Goal: Feedback & Contribution: Contribute content

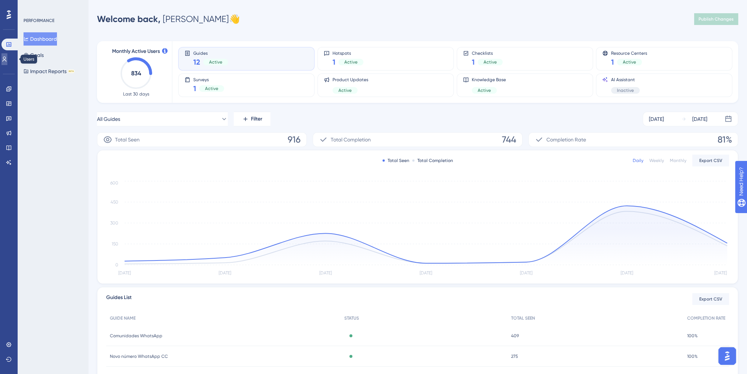
drag, startPoint x: 9, startPoint y: 59, endPoint x: 9, endPoint y: 45, distance: 14.0
click at [7, 59] on icon at bounding box center [4, 59] width 6 height 6
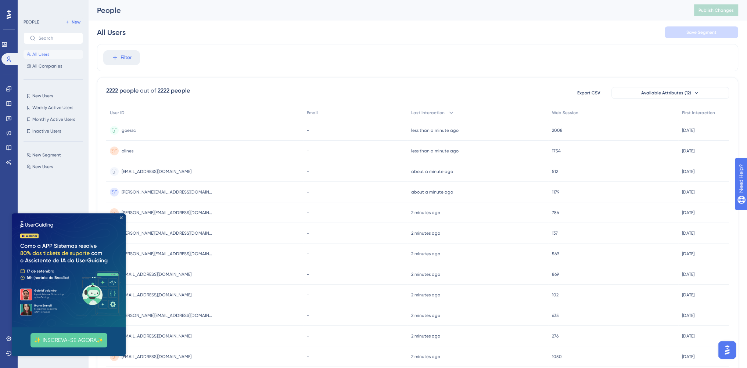
click at [121, 218] on icon "Close Preview" at bounding box center [121, 217] width 3 height 3
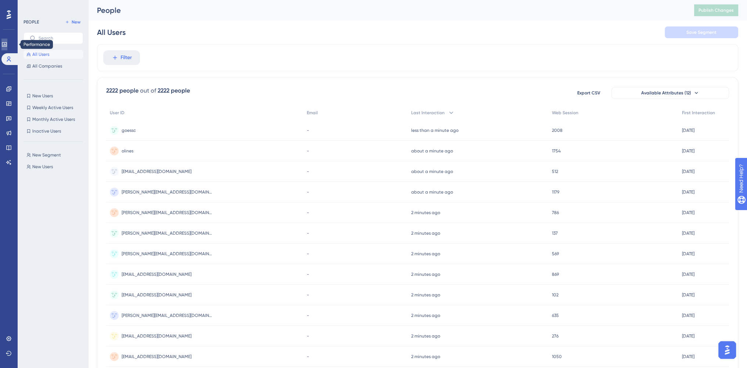
click at [7, 46] on icon at bounding box center [4, 45] width 6 height 6
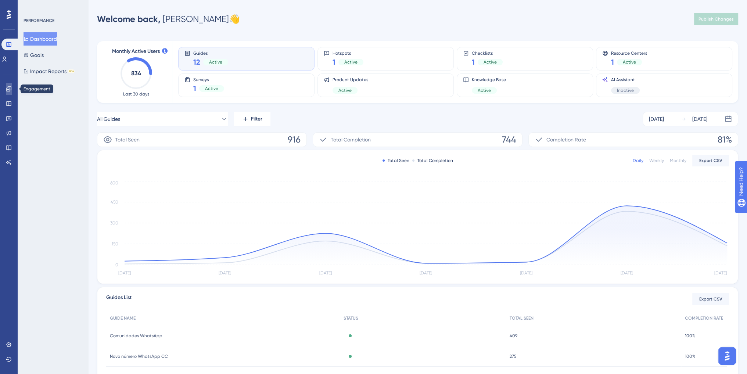
click at [7, 93] on link at bounding box center [9, 89] width 6 height 12
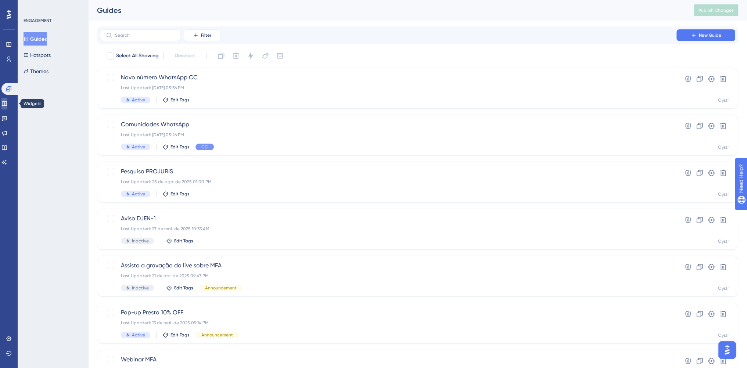
click at [7, 107] on link at bounding box center [4, 104] width 6 height 12
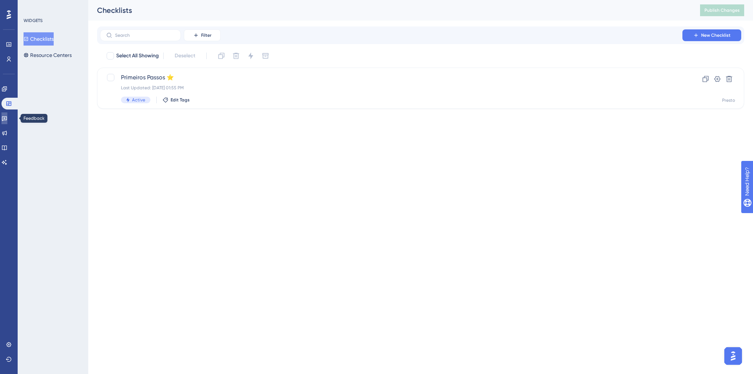
click at [7, 122] on link at bounding box center [4, 118] width 6 height 12
click at [7, 129] on link at bounding box center [4, 133] width 6 height 12
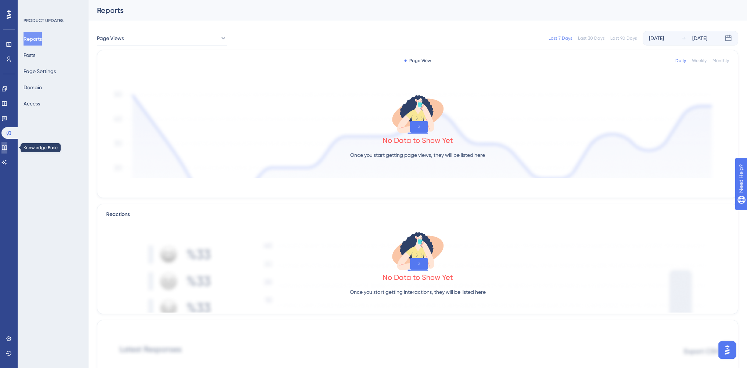
click at [7, 146] on link at bounding box center [4, 148] width 6 height 12
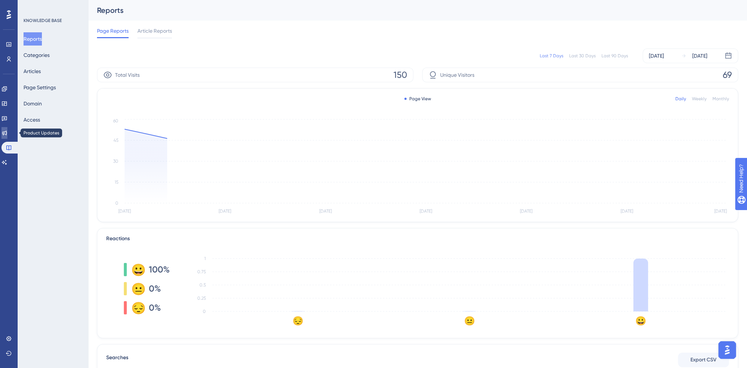
click at [7, 134] on icon at bounding box center [4, 133] width 5 height 5
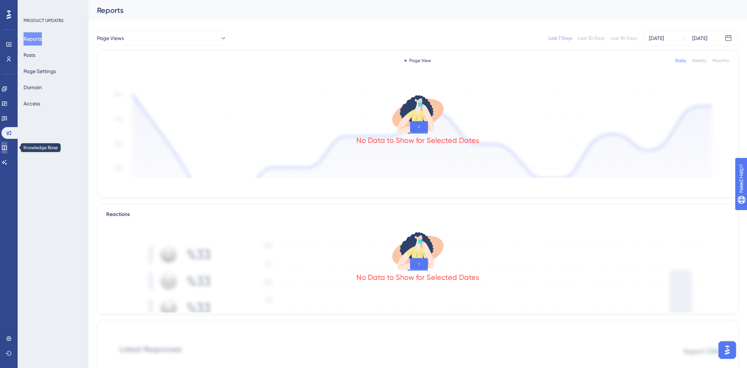
click at [7, 145] on icon at bounding box center [4, 148] width 6 height 6
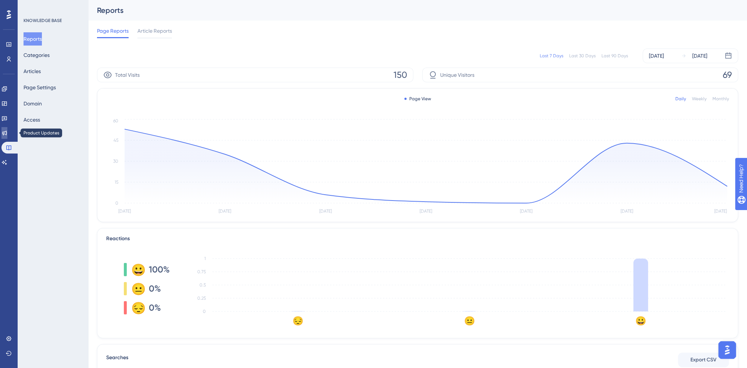
click at [7, 133] on icon at bounding box center [4, 133] width 6 height 6
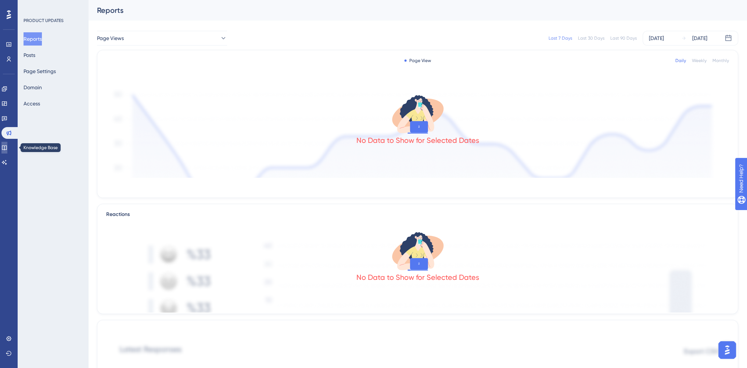
click at [7, 151] on link at bounding box center [4, 148] width 6 height 12
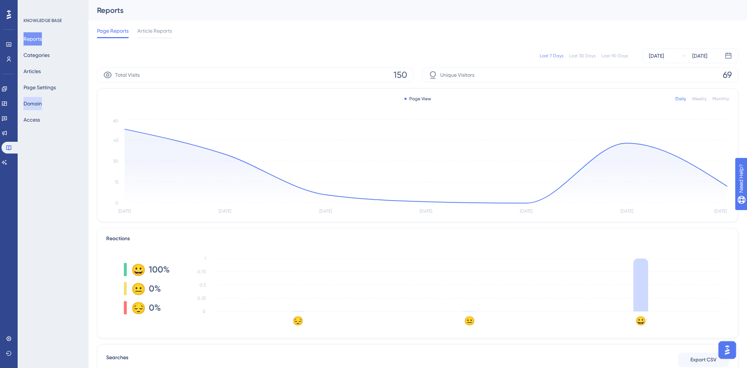
click at [42, 100] on button "Domain" at bounding box center [33, 103] width 18 height 13
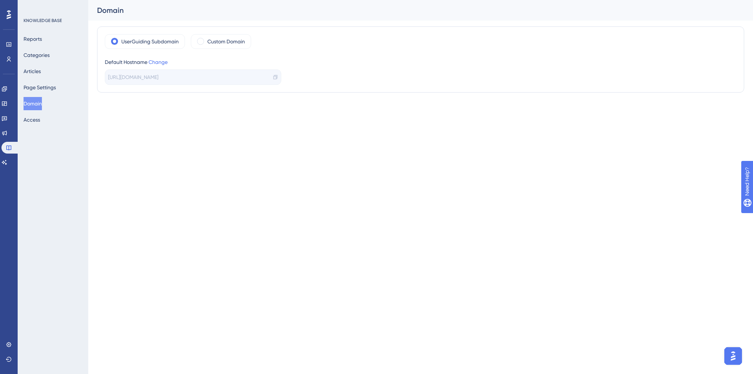
click at [275, 75] on icon at bounding box center [275, 77] width 5 height 5
click at [42, 55] on button "Categories" at bounding box center [37, 55] width 26 height 13
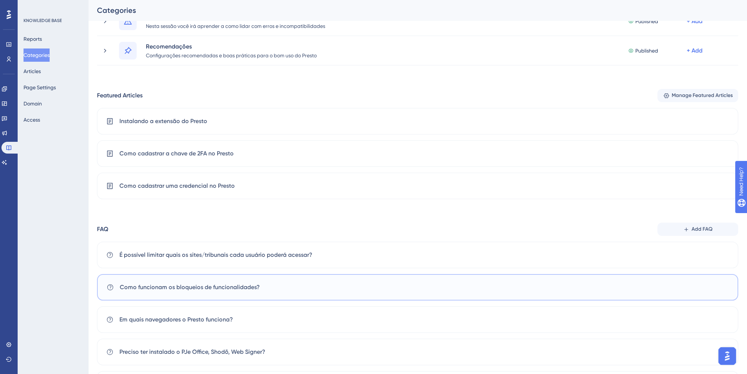
scroll to position [115, 0]
drag, startPoint x: 94, startPoint y: 97, endPoint x: 148, endPoint y: 100, distance: 53.8
click at [148, 100] on div "Performance Users Engagement Widgets Feedback Product Updates Knowledge Base AI…" at bounding box center [417, 193] width 659 height 565
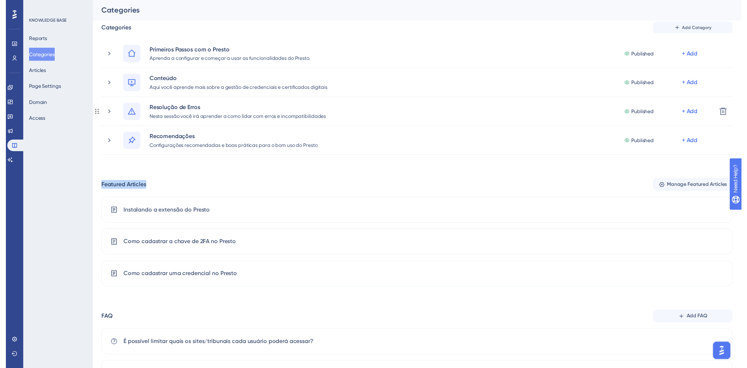
scroll to position [0, 0]
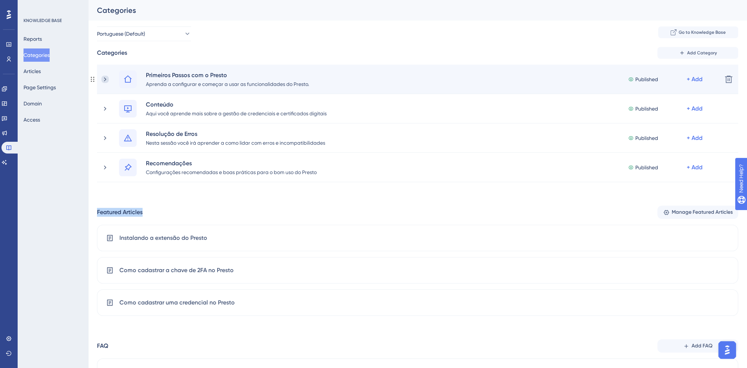
click at [103, 77] on icon at bounding box center [104, 79] width 7 height 7
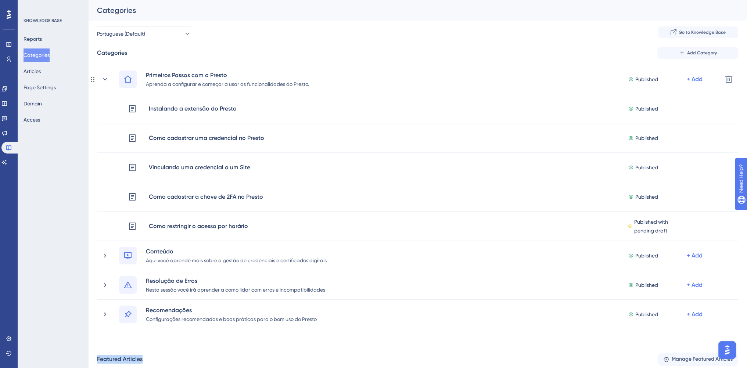
click at [103, 77] on icon at bounding box center [104, 79] width 7 height 7
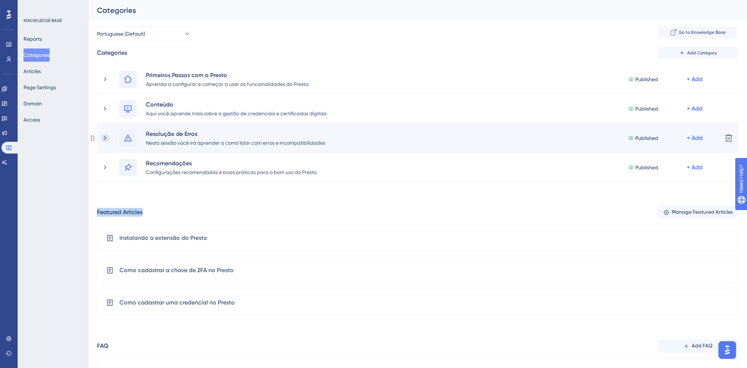
click at [107, 137] on icon at bounding box center [104, 138] width 7 height 7
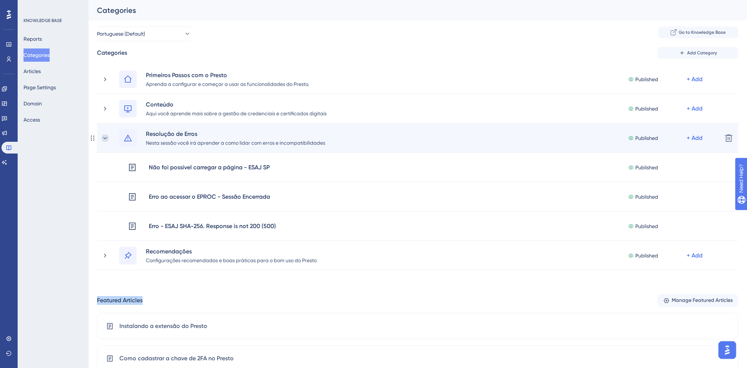
click at [107, 140] on icon at bounding box center [104, 138] width 7 height 7
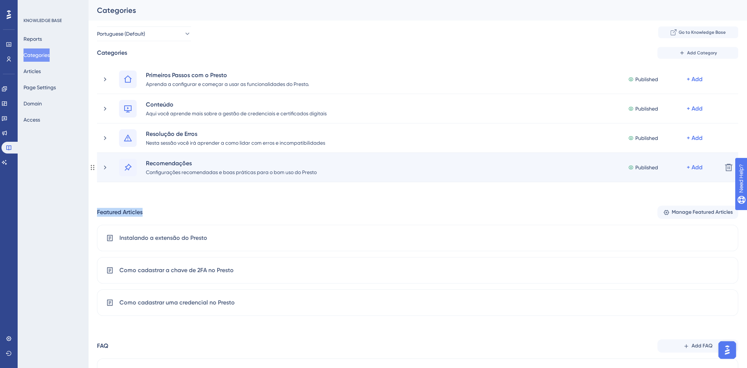
click at [105, 172] on div "Recomendações Configurações recomendadas e boas práticas para o bom uso do Pres…" at bounding box center [408, 168] width 615 height 18
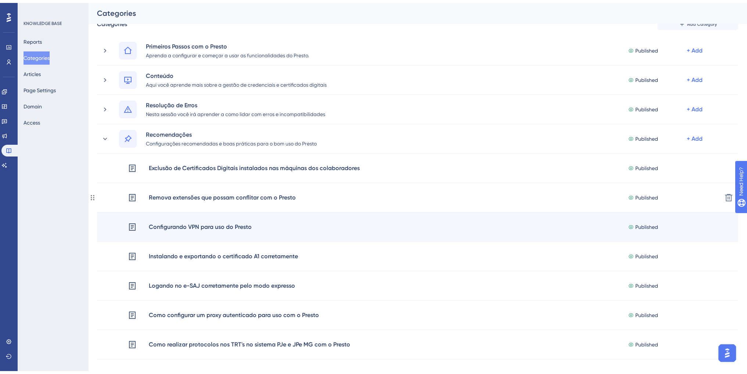
scroll to position [74, 0]
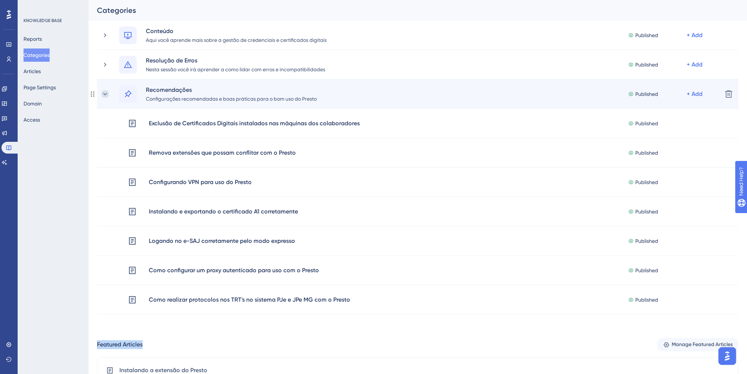
click at [105, 93] on icon at bounding box center [104, 93] width 7 height 7
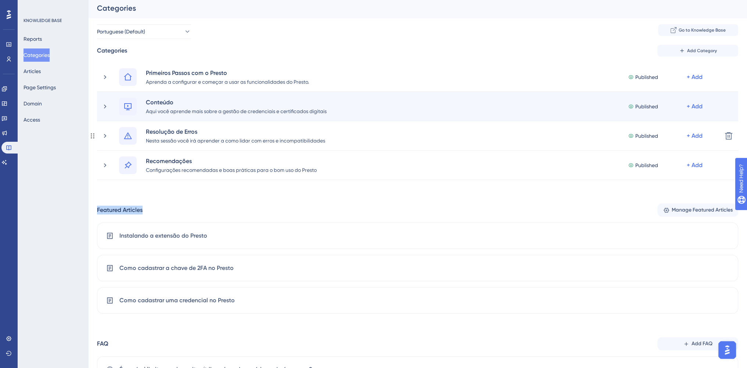
scroll to position [0, 0]
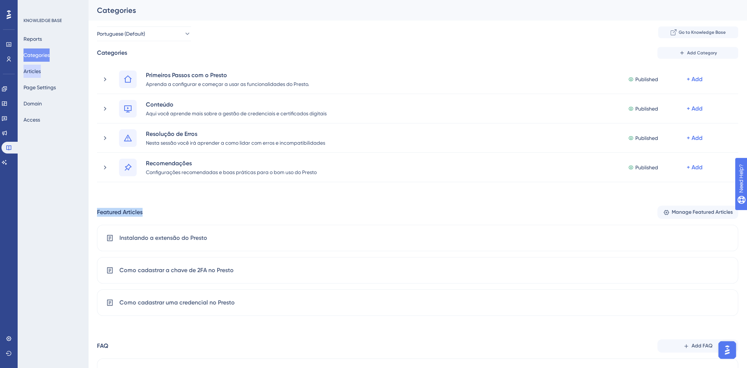
click at [34, 69] on button "Articles" at bounding box center [32, 71] width 17 height 13
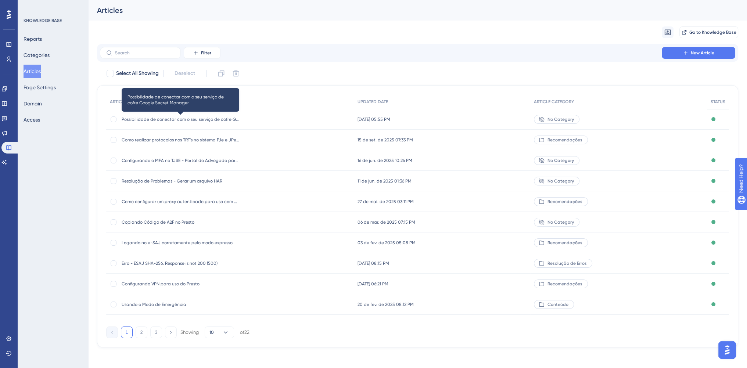
click at [178, 121] on span "Possibilidade de conectar com o seu serviço de cofre Google Secret Manager" at bounding box center [181, 120] width 118 height 6
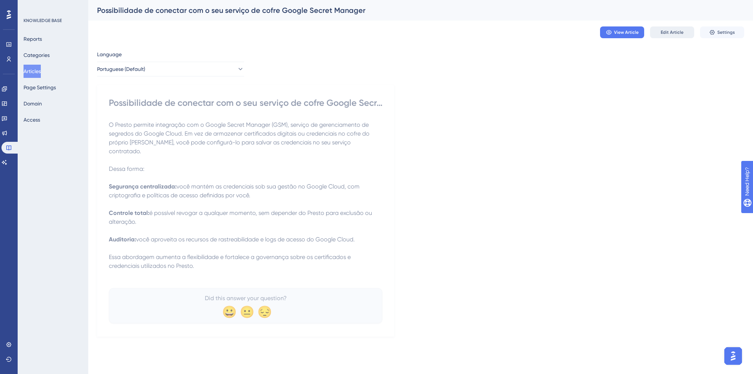
click at [682, 34] on span "Edit Article" at bounding box center [671, 32] width 23 height 6
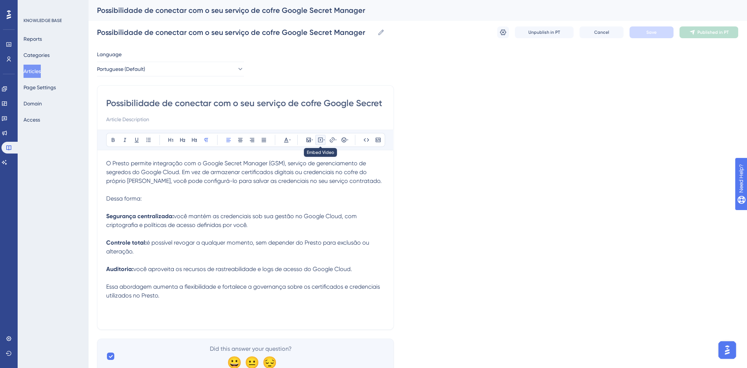
click at [324, 142] on icon at bounding box center [323, 140] width 1 height 6
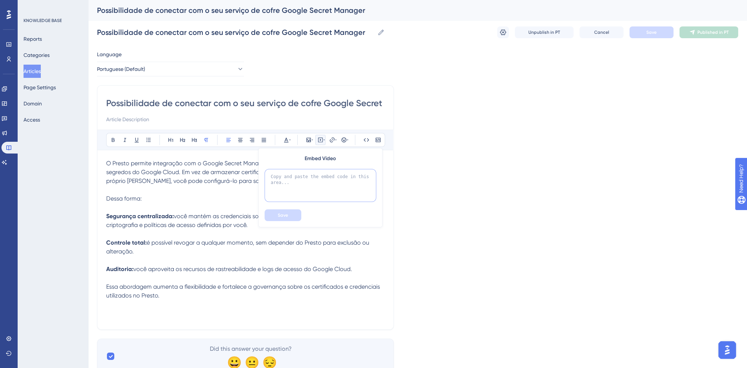
click at [294, 181] on textarea at bounding box center [321, 185] width 112 height 33
click at [490, 157] on div "Language Portuguese (Default) Possibilidade de conectar com o seu serviço de co…" at bounding box center [417, 212] width 641 height 324
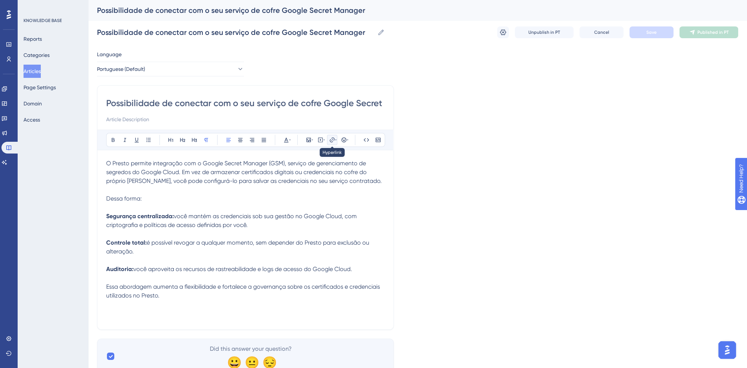
click at [332, 142] on icon at bounding box center [332, 139] width 5 height 5
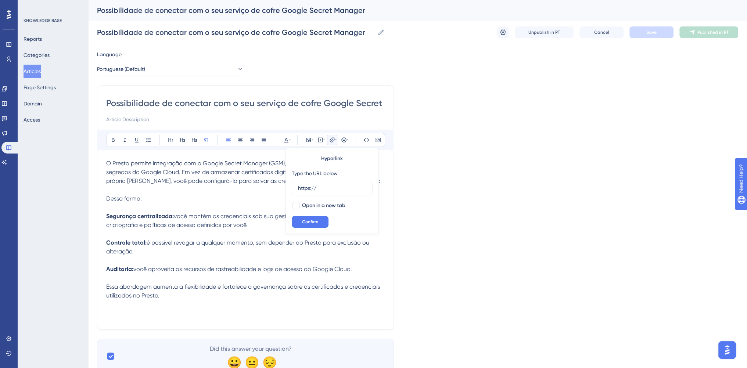
click at [446, 154] on div "Language Portuguese (Default) Possibilidade de conectar com o seu serviço de co…" at bounding box center [417, 212] width 641 height 324
click at [177, 114] on div "Possibilidade de conectar com o seu serviço de cofre Google Secret Manager" at bounding box center [245, 110] width 279 height 26
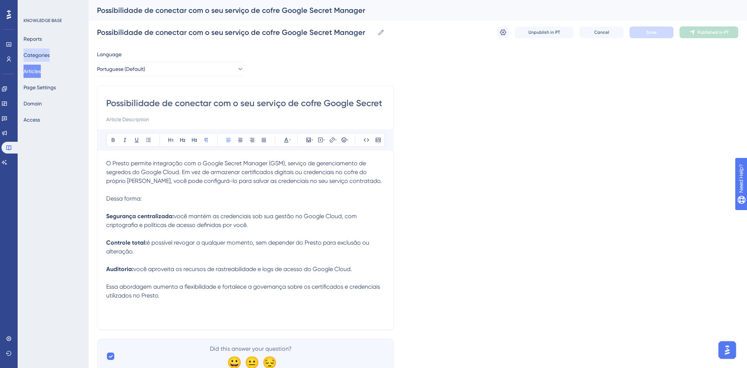
drag, startPoint x: 31, startPoint y: 71, endPoint x: 35, endPoint y: 58, distance: 13.8
click at [31, 71] on button "Articles" at bounding box center [32, 71] width 17 height 13
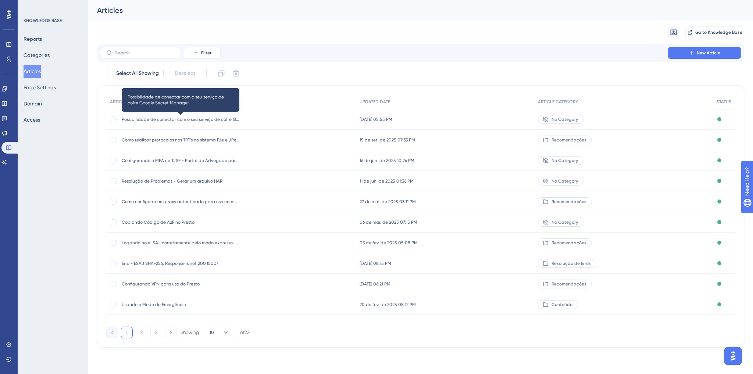
click at [220, 121] on span "Possibilidade de conectar com o seu serviço de cofre Google Secret Manager" at bounding box center [181, 120] width 118 height 6
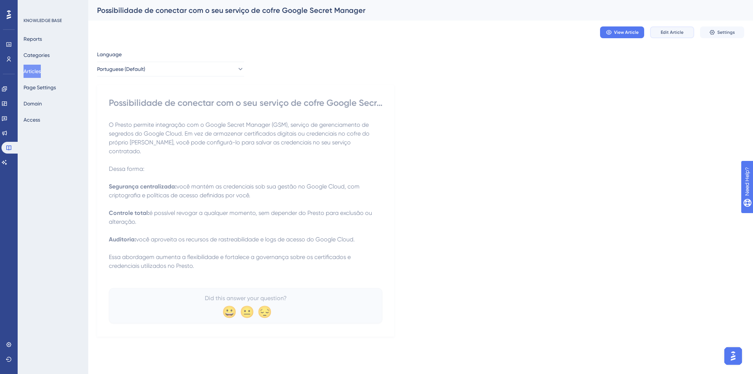
click at [672, 29] on span "Edit Article" at bounding box center [671, 32] width 23 height 6
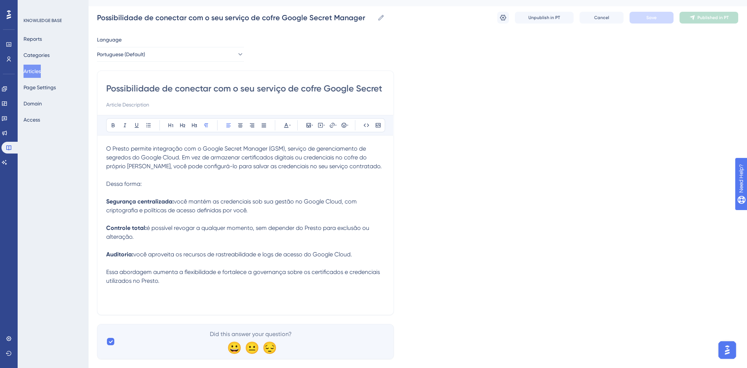
scroll to position [26, 0]
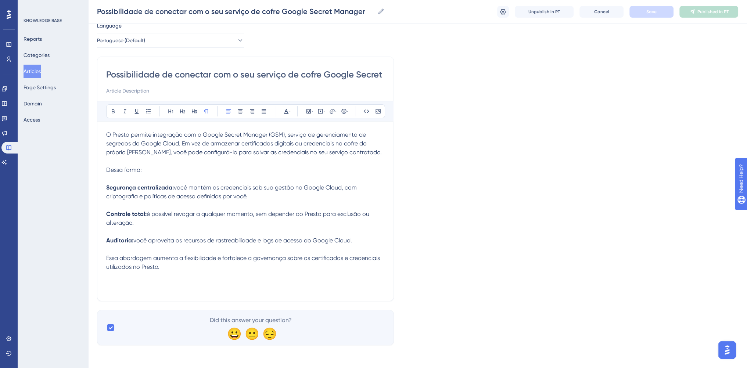
click at [174, 267] on p "Essa abordagem aumenta a flexibilidade e fortalece a governança sobre os certif…" at bounding box center [245, 263] width 279 height 18
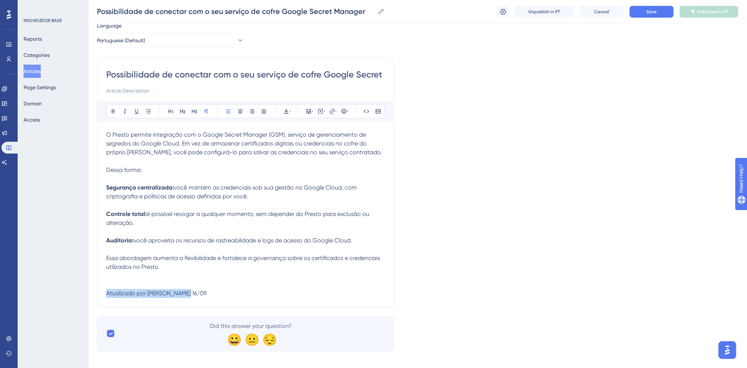
drag, startPoint x: 188, startPoint y: 295, endPoint x: 85, endPoint y: 296, distance: 102.5
click at [88, 296] on div "Performance Users Engagement Widgets Feedback Product Updates Knowledge Base AI…" at bounding box center [417, 168] width 659 height 389
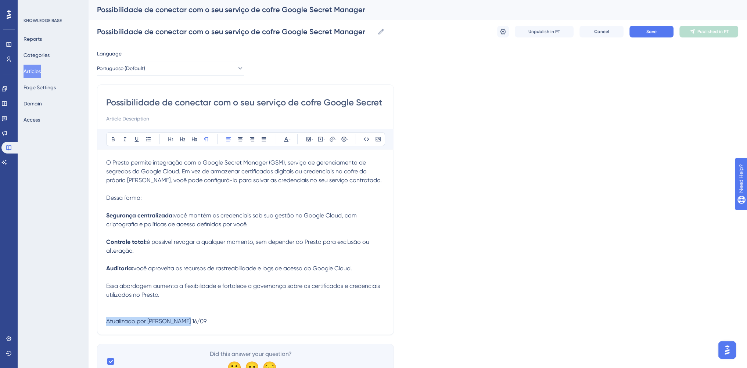
scroll to position [0, 0]
click at [647, 32] on span "Save" at bounding box center [652, 32] width 10 height 6
click at [697, 29] on icon at bounding box center [695, 32] width 6 height 6
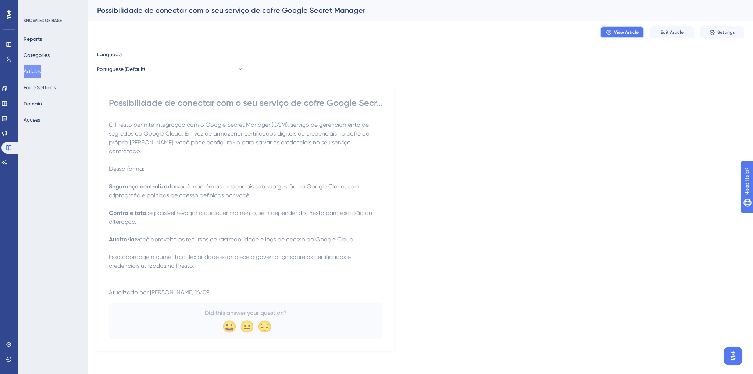
click at [617, 33] on span "View Article" at bounding box center [626, 32] width 25 height 6
click at [32, 117] on button "Access" at bounding box center [32, 119] width 17 height 13
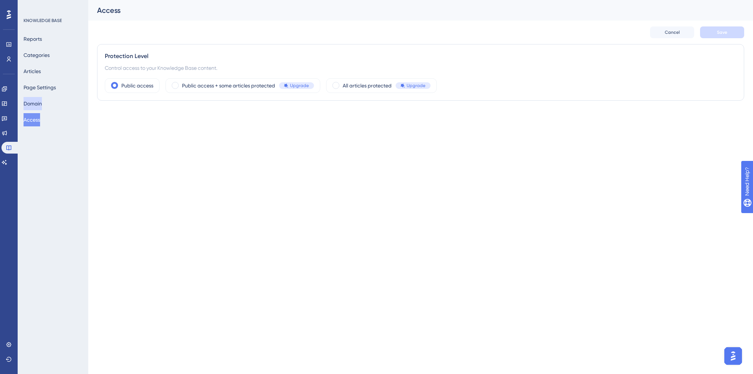
click at [32, 105] on button "Domain" at bounding box center [33, 103] width 18 height 13
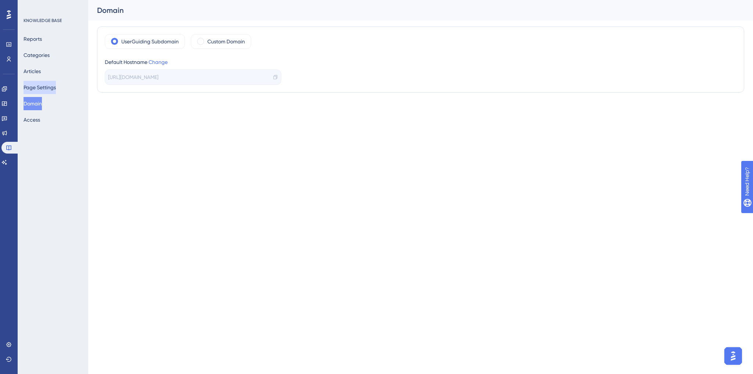
click at [44, 86] on button "Page Settings" at bounding box center [40, 87] width 32 height 13
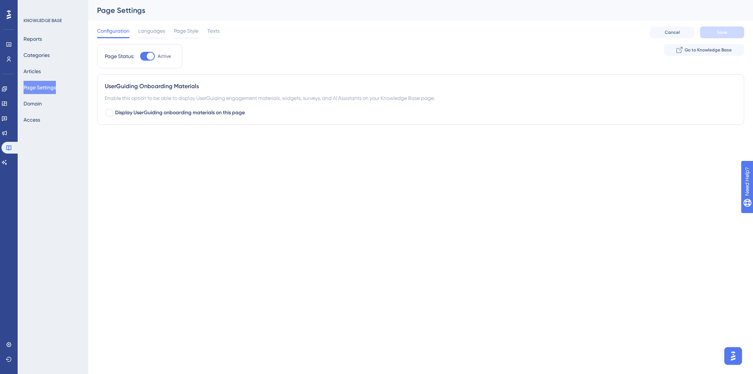
click at [142, 23] on div "Configuration Languages Page Style Texts Cancel Save" at bounding box center [420, 33] width 647 height 24
click at [144, 32] on span "Languages" at bounding box center [151, 30] width 27 height 9
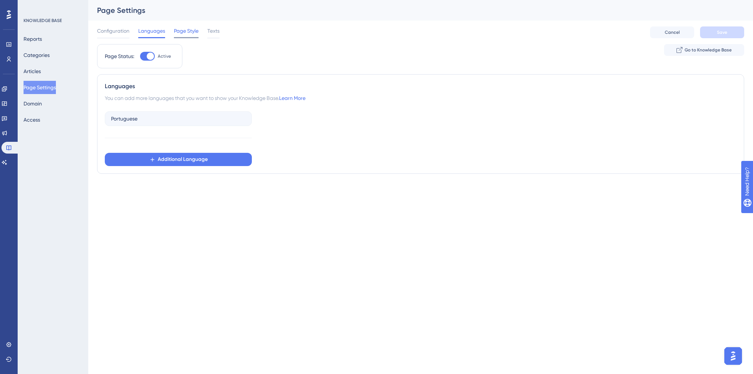
click at [176, 29] on span "Page Style" at bounding box center [186, 30] width 25 height 9
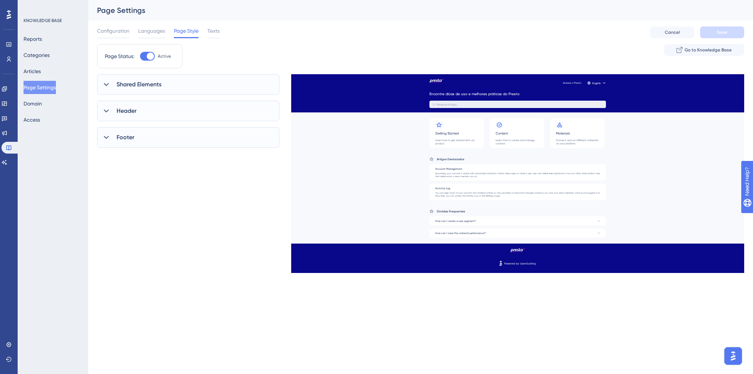
click at [110, 82] on div "Shared Elements" at bounding box center [188, 84] width 182 height 21
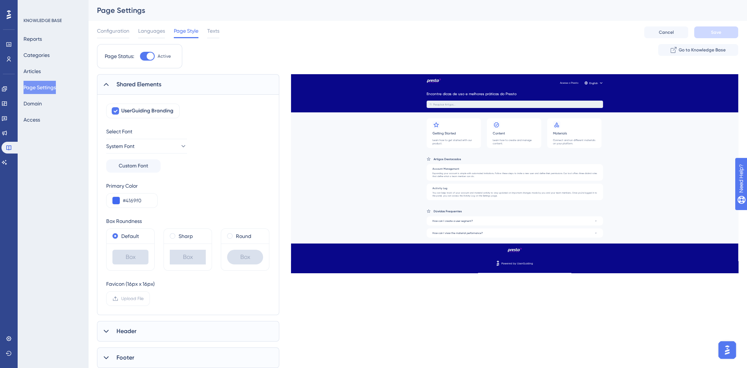
click at [110, 82] on div "Shared Elements" at bounding box center [188, 84] width 182 height 21
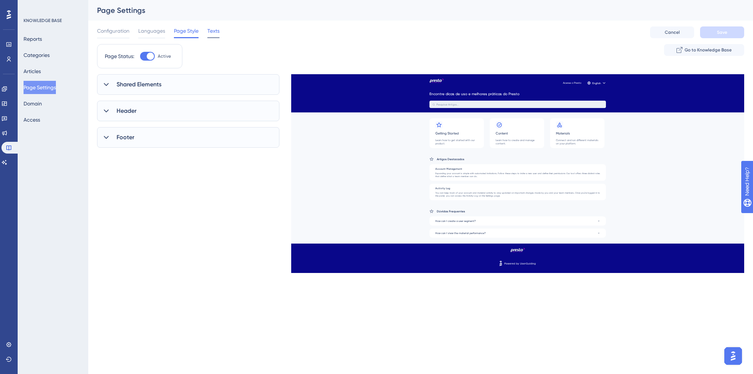
click at [210, 33] on span "Texts" at bounding box center [213, 30] width 12 height 9
click at [148, 122] on div "Header" at bounding box center [188, 117] width 182 height 21
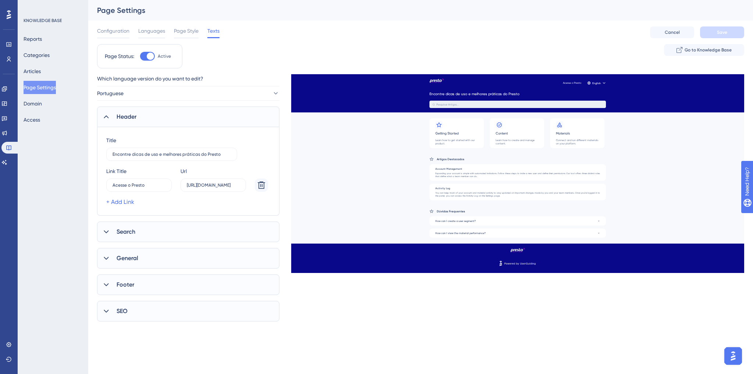
click at [146, 121] on div "Header" at bounding box center [188, 117] width 182 height 21
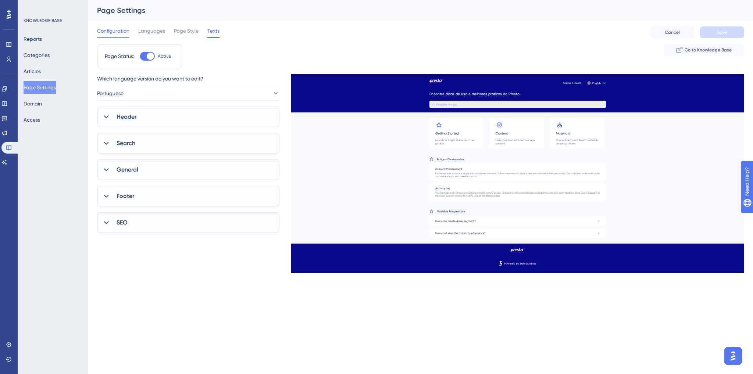
click at [122, 28] on span "Configuration" at bounding box center [113, 30] width 32 height 9
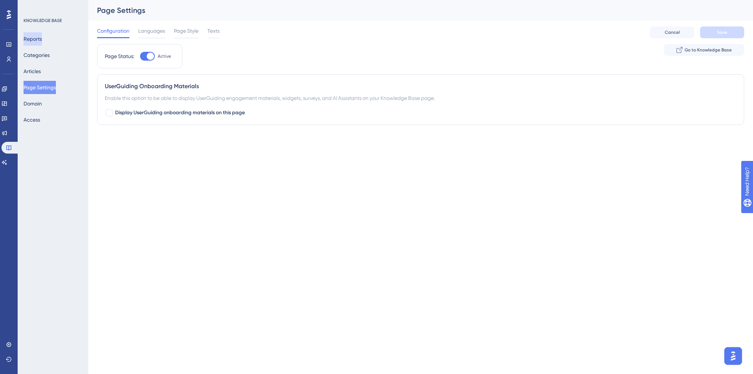
click at [38, 41] on button "Reports" at bounding box center [33, 38] width 18 height 13
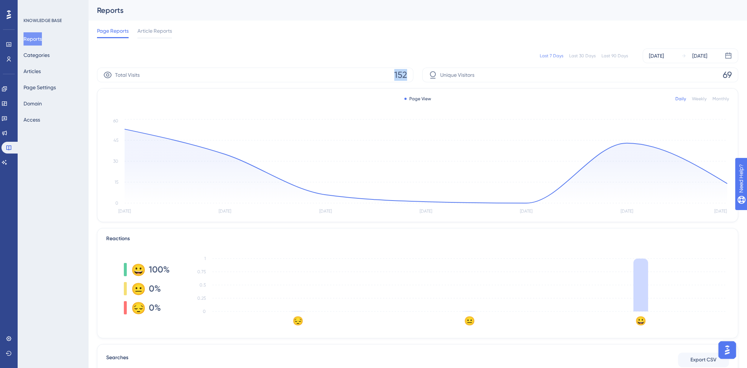
drag, startPoint x: 378, startPoint y: 72, endPoint x: 408, endPoint y: 69, distance: 29.6
click at [408, 69] on div "Total Visits 152" at bounding box center [255, 75] width 316 height 15
drag, startPoint x: 723, startPoint y: 76, endPoint x: 736, endPoint y: 75, distance: 12.9
click at [736, 75] on div "Unique Visitors 69" at bounding box center [580, 75] width 316 height 15
click at [153, 32] on span "Article Reports" at bounding box center [154, 30] width 35 height 9
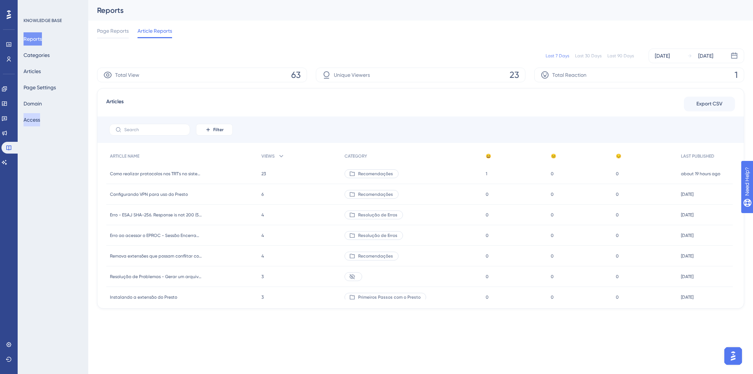
click at [40, 121] on button "Access" at bounding box center [32, 119] width 17 height 13
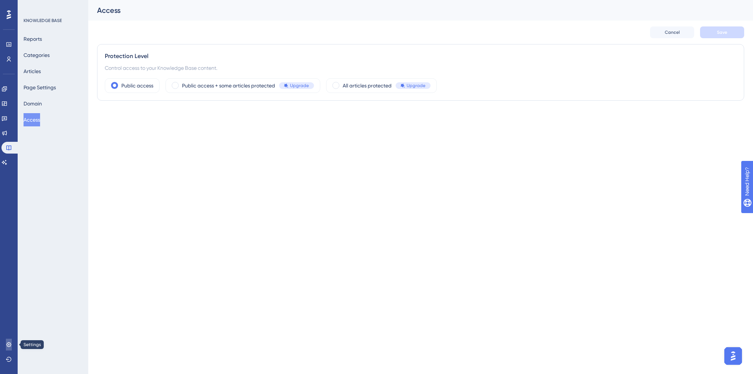
click at [10, 344] on icon at bounding box center [8, 344] width 5 height 5
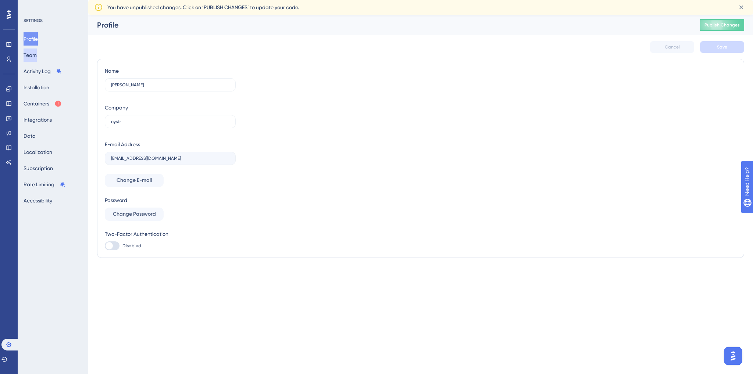
click at [36, 59] on button "Team" at bounding box center [30, 55] width 13 height 13
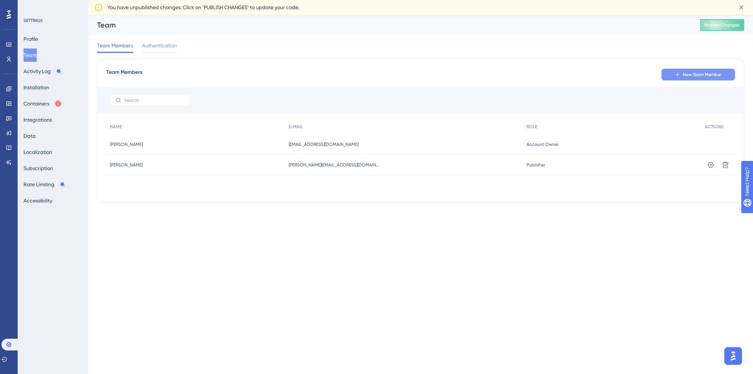
click at [681, 77] on button "New Team Member" at bounding box center [698, 75] width 74 height 12
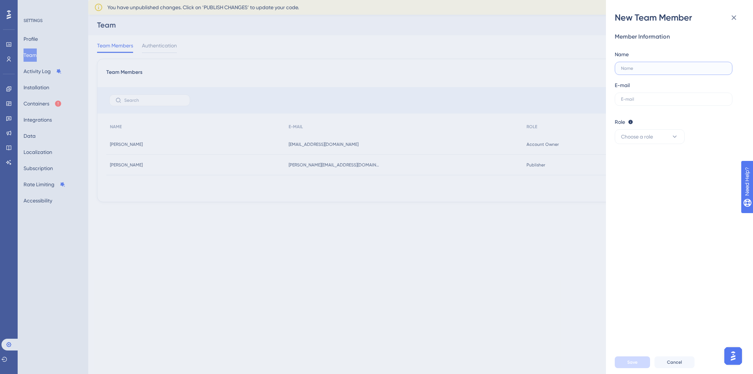
click at [635, 70] on input "text" at bounding box center [673, 68] width 105 height 5
type input "Wiviane"
click at [658, 97] on input "text" at bounding box center [673, 99] width 105 height 5
paste input "[EMAIL_ADDRESS][DOMAIN_NAME]"
drag, startPoint x: 623, startPoint y: 99, endPoint x: 610, endPoint y: 98, distance: 12.5
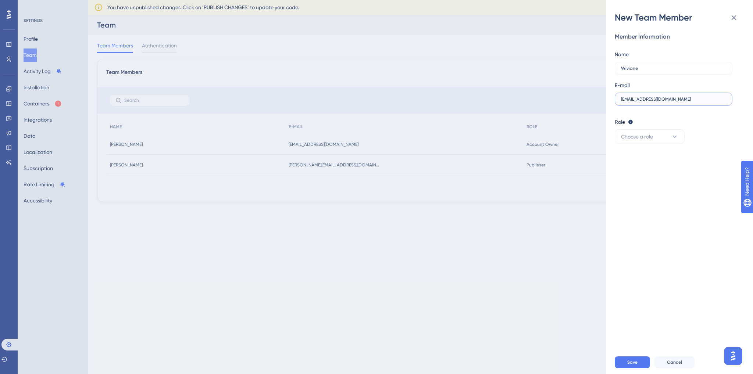
click at [610, 98] on div "New Team Member Member Information Name [PERSON_NAME] E-mail [EMAIL_ADDRESS][DO…" at bounding box center [679, 187] width 147 height 374
drag, startPoint x: 620, startPoint y: 97, endPoint x: 624, endPoint y: 97, distance: 4.4
click at [624, 97] on label "[EMAIL_ADDRESS][DOMAIN_NAME]" at bounding box center [674, 99] width 118 height 13
click at [624, 97] on input "[EMAIL_ADDRESS][DOMAIN_NAME]" at bounding box center [673, 99] width 105 height 5
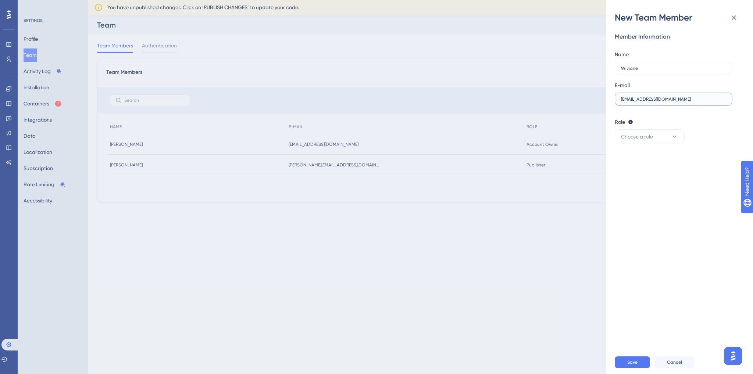
drag, startPoint x: 624, startPoint y: 99, endPoint x: 620, endPoint y: 100, distance: 4.1
click at [621, 100] on input "[EMAIL_ADDRESS][DOMAIN_NAME]" at bounding box center [673, 99] width 105 height 5
type input "[EMAIL_ADDRESS][DOMAIN_NAME]"
click at [637, 72] on label "Wiviane" at bounding box center [674, 68] width 118 height 13
click at [637, 71] on input "Wiviane" at bounding box center [673, 68] width 105 height 5
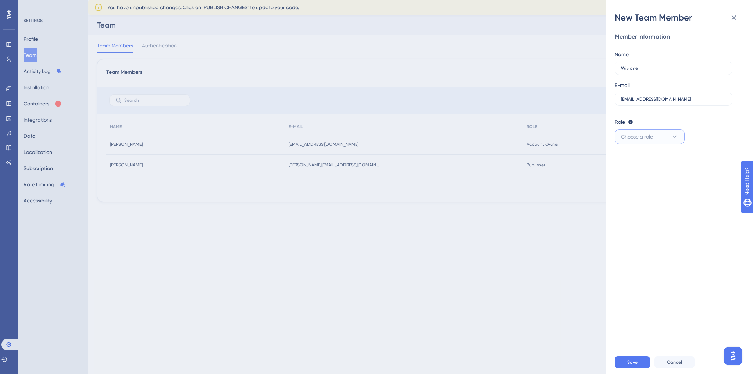
click at [648, 142] on button "Choose a role" at bounding box center [650, 136] width 70 height 15
click at [640, 172] on span "Publisher" at bounding box center [635, 173] width 21 height 9
click at [637, 365] on button "Save" at bounding box center [632, 363] width 35 height 12
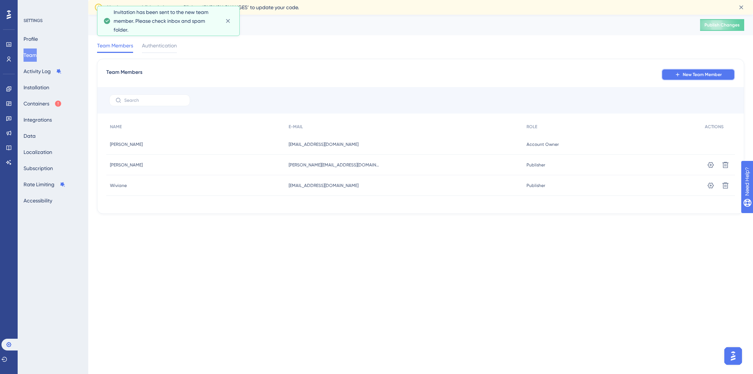
click at [688, 78] on button "New Team Member" at bounding box center [698, 75] width 74 height 12
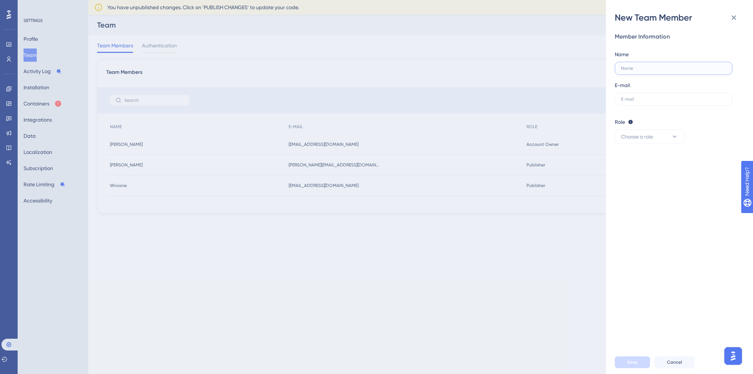
click at [657, 67] on input "text" at bounding box center [673, 68] width 105 height 5
click at [679, 99] on input "text" at bounding box center [673, 99] width 105 height 5
paste input "[EMAIL_ADDRESS][DOMAIN_NAME]"
type input "[EMAIL_ADDRESS][DOMAIN_NAME]"
click at [649, 66] on input "text" at bounding box center [673, 68] width 105 height 5
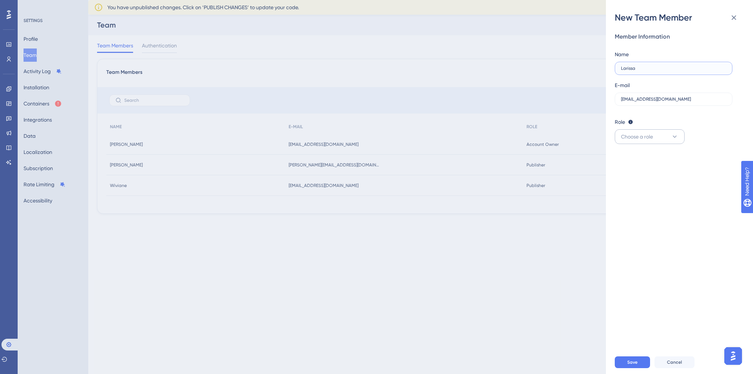
type input "Larissa"
click at [649, 134] on span "Choose a role" at bounding box center [637, 136] width 32 height 9
click at [637, 170] on span "Publisher" at bounding box center [635, 173] width 21 height 9
click at [637, 358] on button "Save" at bounding box center [632, 363] width 35 height 12
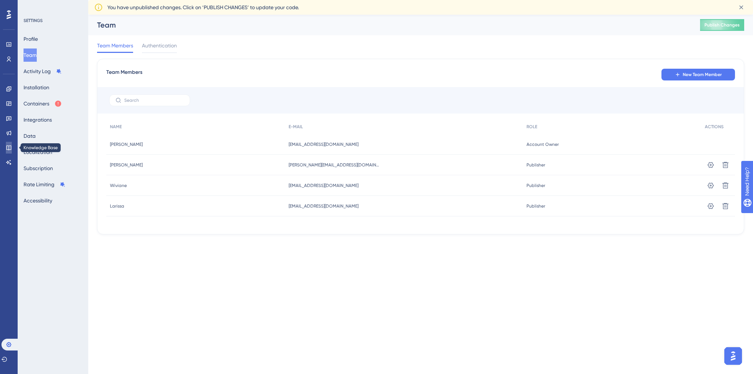
click at [7, 144] on link at bounding box center [9, 148] width 6 height 12
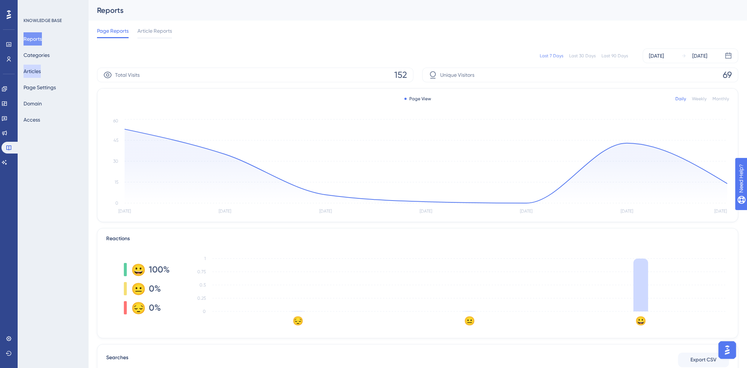
click at [41, 74] on button "Articles" at bounding box center [32, 71] width 17 height 13
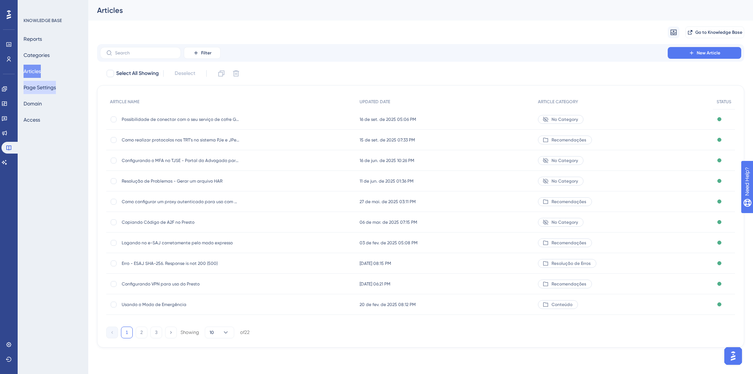
click at [33, 89] on button "Page Settings" at bounding box center [40, 87] width 32 height 13
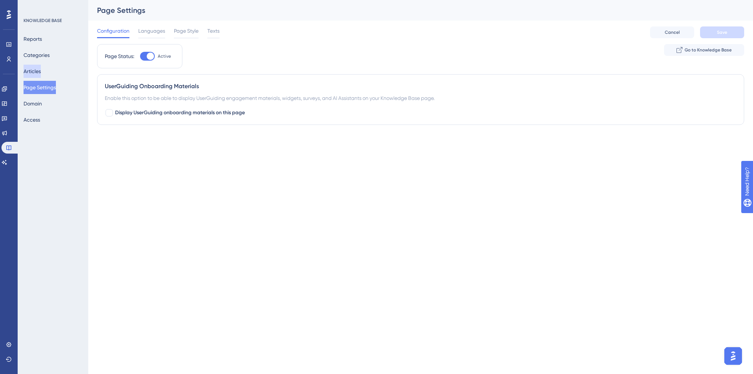
click at [35, 72] on button "Articles" at bounding box center [32, 71] width 17 height 13
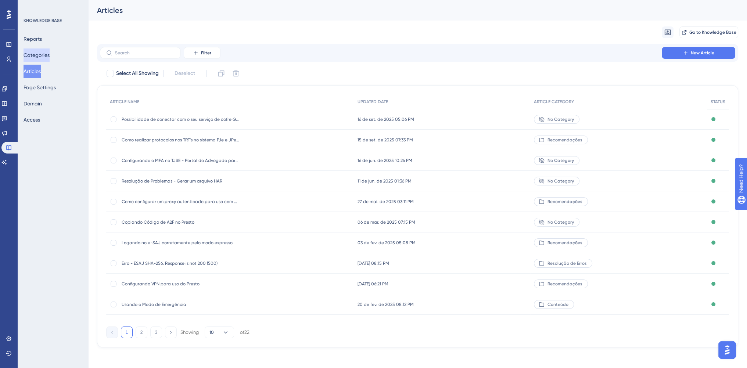
click at [38, 59] on button "Categories" at bounding box center [37, 55] width 26 height 13
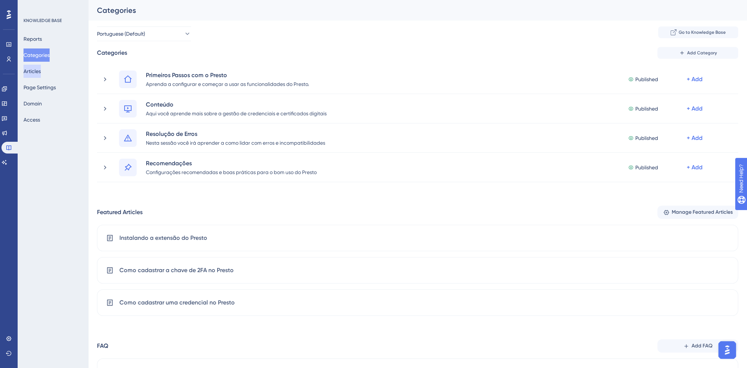
click at [36, 67] on button "Articles" at bounding box center [32, 71] width 17 height 13
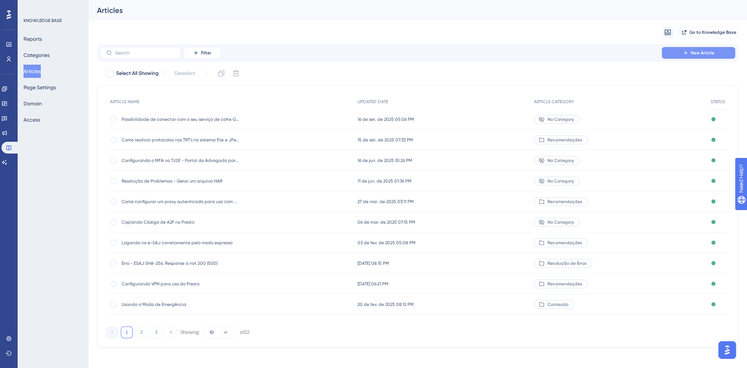
click at [680, 54] on button "New Article" at bounding box center [699, 53] width 74 height 12
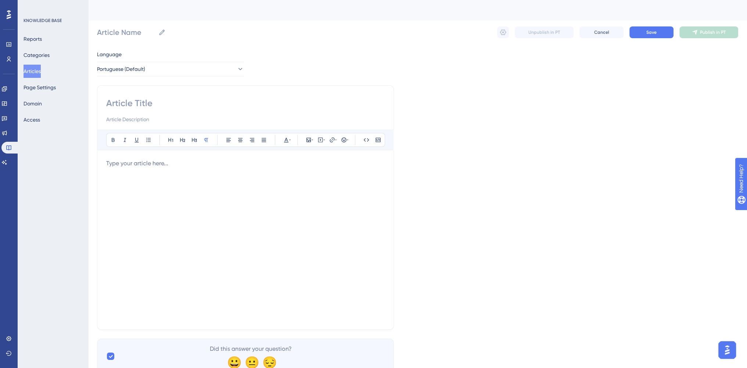
click at [155, 104] on input at bounding box center [245, 103] width 279 height 12
type input "Videos"
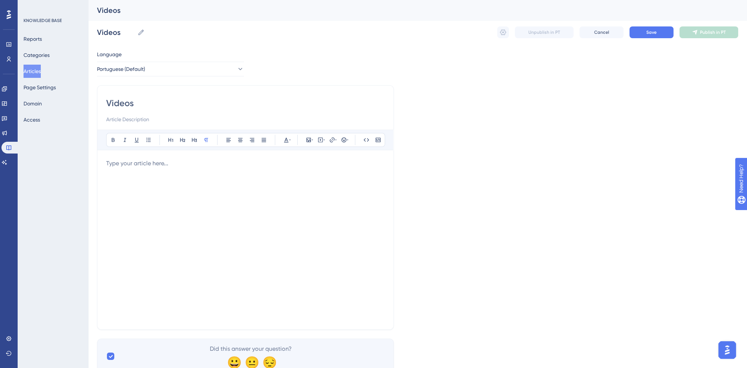
type input "T"
type input "Video Tuto"
type input "Video Tutorial"
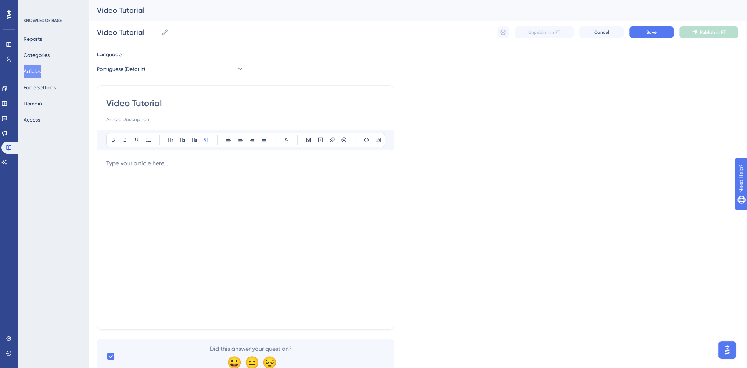
type input "Video Tutorial 1"
type input "Video Tutorial 1#"
click at [143, 172] on div at bounding box center [245, 240] width 279 height 162
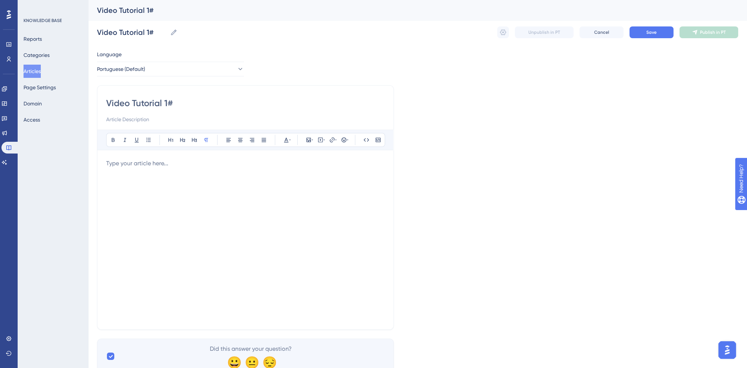
click at [134, 122] on input at bounding box center [245, 119] width 279 height 9
type input "Teste"
click at [143, 168] on div at bounding box center [245, 240] width 279 height 162
click at [657, 33] on button "Save" at bounding box center [652, 32] width 44 height 12
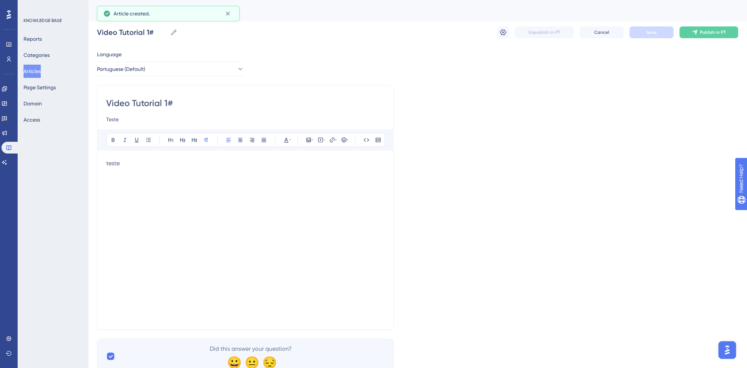
click at [35, 73] on button "Articles" at bounding box center [32, 71] width 17 height 13
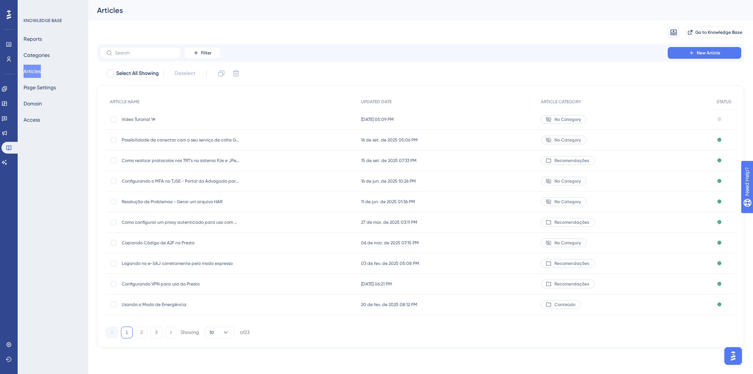
click at [160, 121] on span "Video Tutorial 1#" at bounding box center [181, 120] width 118 height 6
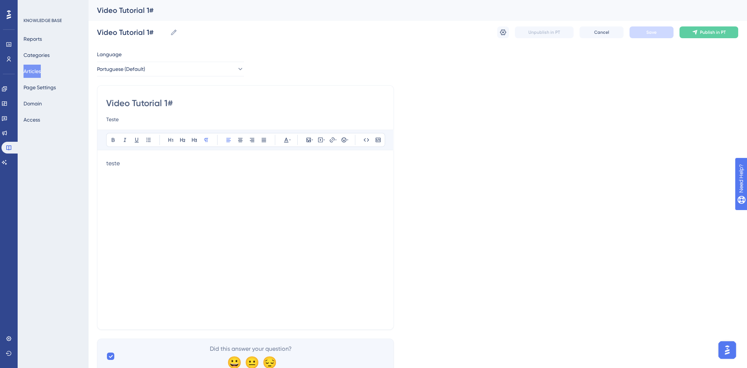
click at [38, 75] on button "Articles" at bounding box center [32, 71] width 17 height 13
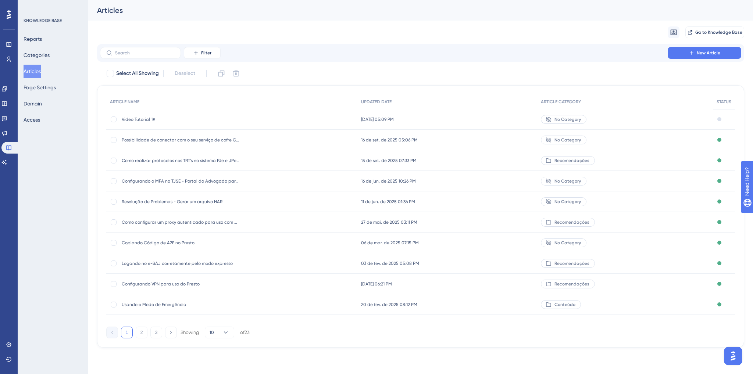
click at [151, 122] on div "Video Tutorial 1# Video Tutorial 1#" at bounding box center [181, 119] width 118 height 21
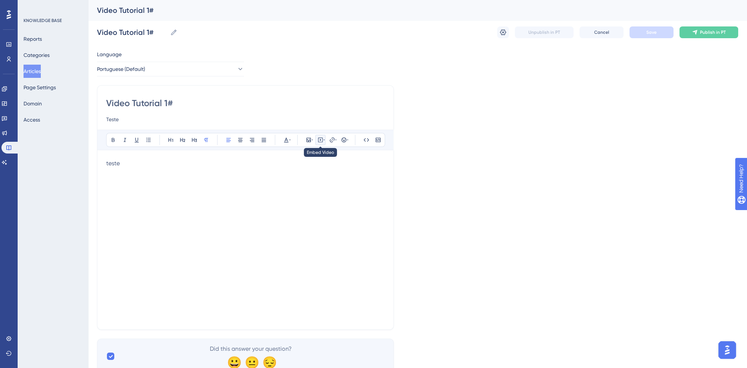
click at [321, 140] on icon at bounding box center [321, 140] width 6 height 6
click at [301, 183] on textarea at bounding box center [321, 185] width 112 height 33
click at [302, 183] on textarea at bounding box center [321, 185] width 112 height 33
click at [309, 184] on textarea at bounding box center [321, 185] width 112 height 33
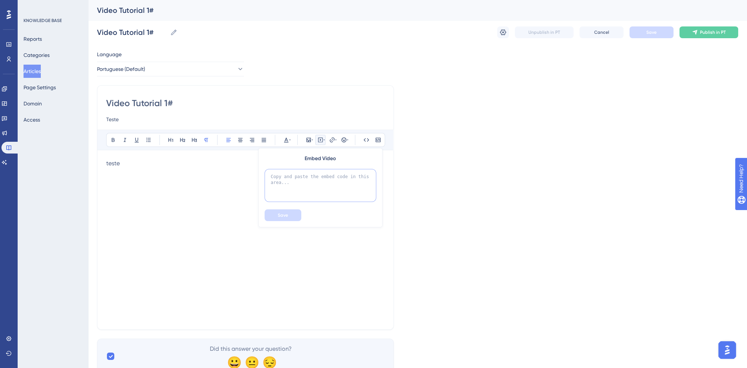
click at [309, 184] on textarea at bounding box center [321, 185] width 112 height 33
click at [467, 162] on div "Language Portuguese (Default) Video Tutorial 1# Teste Bold Italic Underline Bul…" at bounding box center [417, 212] width 641 height 324
click at [524, 169] on div "Language Portuguese (Default) Video Tutorial 1# Teste Bold Italic Underline Bul…" at bounding box center [417, 212] width 641 height 324
click at [332, 139] on icon at bounding box center [332, 139] width 5 height 5
click at [503, 166] on div "Language Portuguese (Default) Video Tutorial 1# Teste Bold Italic Underline Bul…" at bounding box center [417, 212] width 641 height 324
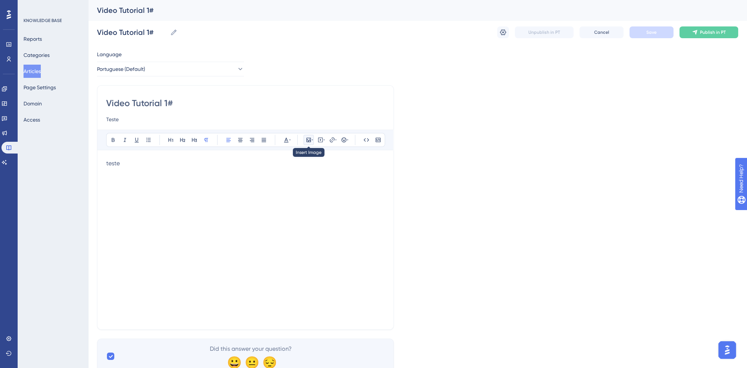
click at [312, 142] on icon at bounding box center [312, 140] width 1 height 6
click at [297, 175] on button "Upload Image" at bounding box center [308, 175] width 81 height 12
click at [323, 136] on button at bounding box center [320, 140] width 10 height 10
click at [316, 191] on textarea at bounding box center [321, 185] width 112 height 33
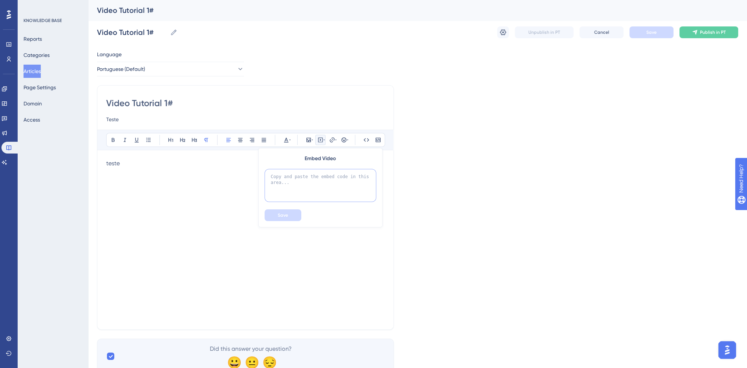
paste textarea "[URL][DOMAIN_NAME]"
type textarea "[URL][DOMAIN_NAME]"
click at [289, 214] on button "Save" at bounding box center [283, 216] width 37 height 12
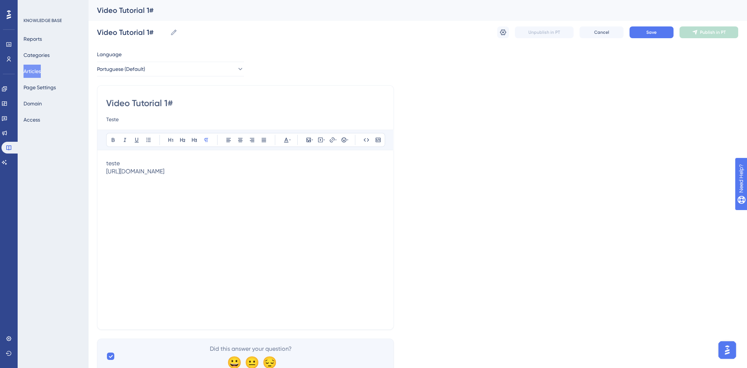
click at [276, 166] on p "teste" at bounding box center [245, 163] width 279 height 9
click at [275, 161] on p "teste" at bounding box center [245, 163] width 279 height 9
click at [261, 178] on div "[URL][DOMAIN_NAME]" at bounding box center [245, 180] width 279 height 7
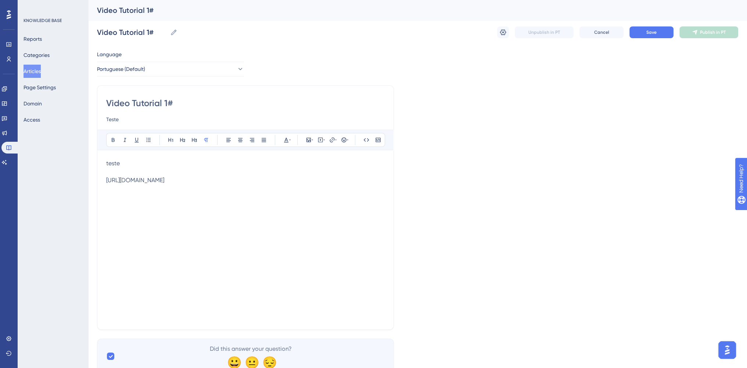
click at [259, 180] on div "[URL][DOMAIN_NAME]" at bounding box center [245, 180] width 279 height 7
click at [306, 183] on div "[URL][DOMAIN_NAME]" at bounding box center [245, 180] width 279 height 7
click at [306, 181] on div "[URL][DOMAIN_NAME]" at bounding box center [245, 180] width 279 height 7
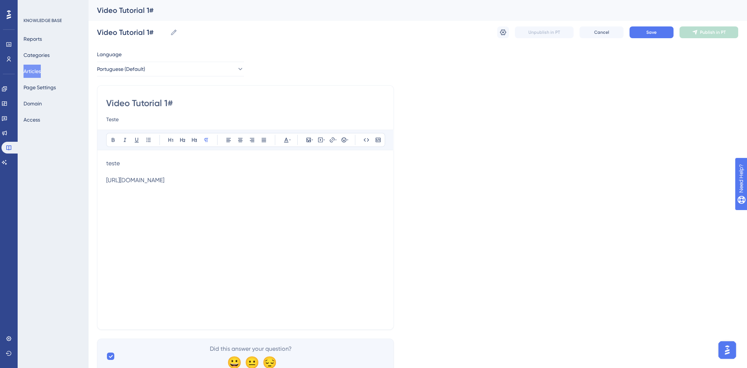
click at [306, 181] on div "[URL][DOMAIN_NAME]" at bounding box center [245, 180] width 279 height 7
click at [305, 181] on div "[URL][DOMAIN_NAME]" at bounding box center [245, 180] width 279 height 7
click at [197, 179] on div "[URL][DOMAIN_NAME]" at bounding box center [245, 180] width 279 height 7
drag, startPoint x: 109, startPoint y: 173, endPoint x: 377, endPoint y: 195, distance: 269.2
click at [377, 195] on div "teste [URL][DOMAIN_NAME]" at bounding box center [245, 240] width 279 height 162
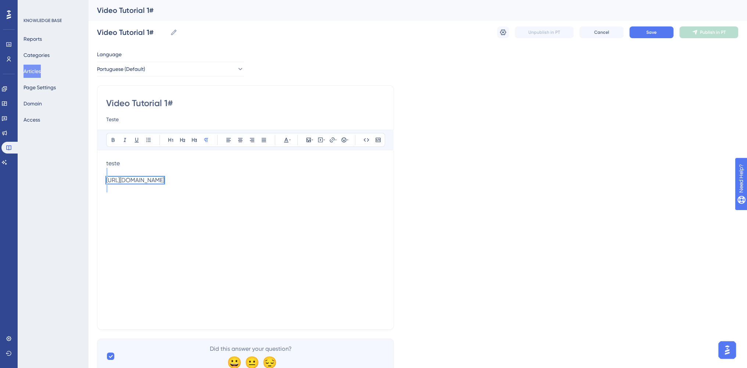
click at [369, 182] on div "[URL][DOMAIN_NAME]" at bounding box center [245, 180] width 279 height 7
click at [164, 178] on div "[URL][DOMAIN_NAME]" at bounding box center [135, 180] width 58 height 7
click at [164, 179] on div "[URL][DOMAIN_NAME]" at bounding box center [135, 180] width 58 height 7
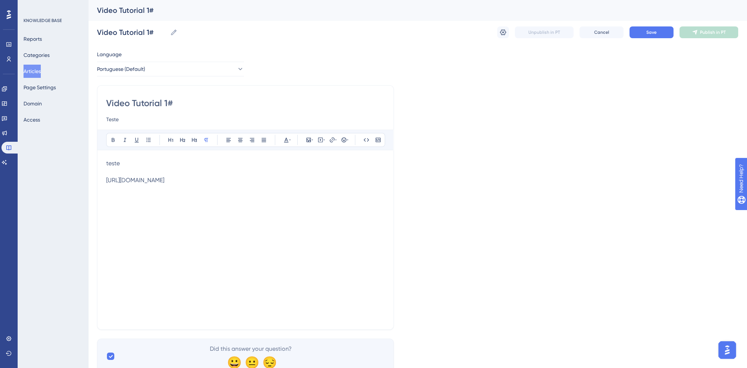
click at [273, 178] on div "[URL][DOMAIN_NAME]" at bounding box center [245, 180] width 279 height 7
click at [125, 175] on p at bounding box center [245, 172] width 279 height 9
drag, startPoint x: 125, startPoint y: 195, endPoint x: 115, endPoint y: 176, distance: 21.5
click at [115, 176] on div "teste [URL][DOMAIN_NAME]" at bounding box center [245, 240] width 279 height 162
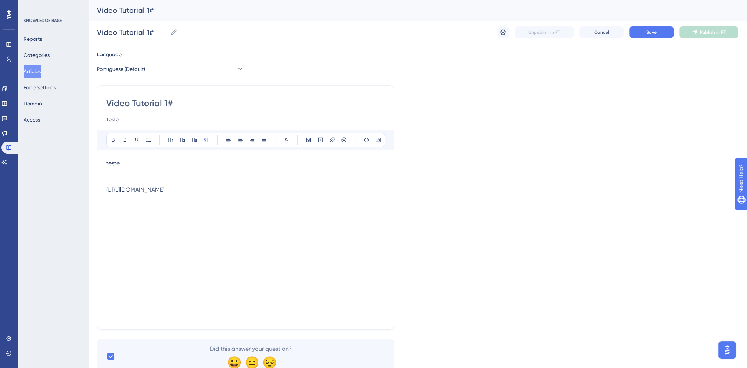
click at [185, 241] on div "teste [URL][DOMAIN_NAME]" at bounding box center [245, 240] width 279 height 162
click at [318, 140] on icon at bounding box center [321, 140] width 6 height 6
click at [297, 182] on textarea at bounding box center [321, 185] width 112 height 33
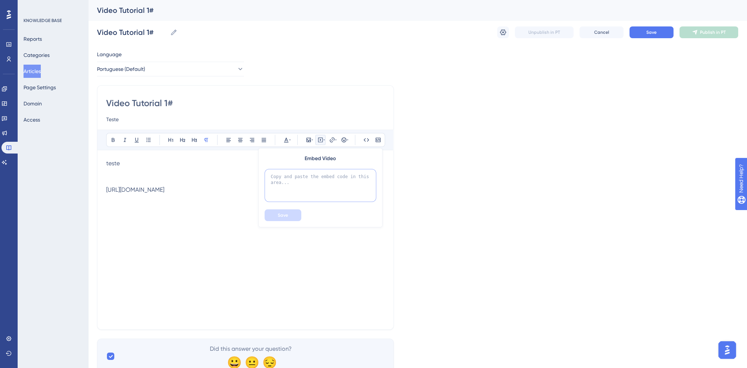
click at [297, 182] on textarea at bounding box center [321, 185] width 112 height 33
click at [297, 181] on textarea at bounding box center [321, 185] width 112 height 33
click at [373, 139] on button at bounding box center [378, 140] width 10 height 10
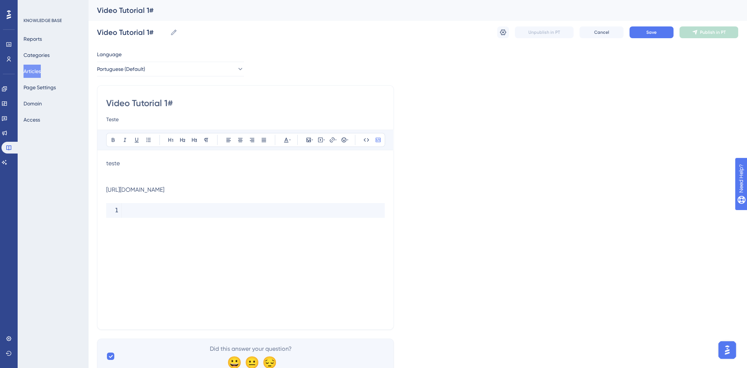
click at [173, 168] on p at bounding box center [245, 172] width 279 height 9
click at [316, 137] on button at bounding box center [320, 140] width 10 height 10
click at [291, 181] on textarea at bounding box center [321, 185] width 112 height 33
click at [292, 181] on textarea at bounding box center [321, 185] width 112 height 33
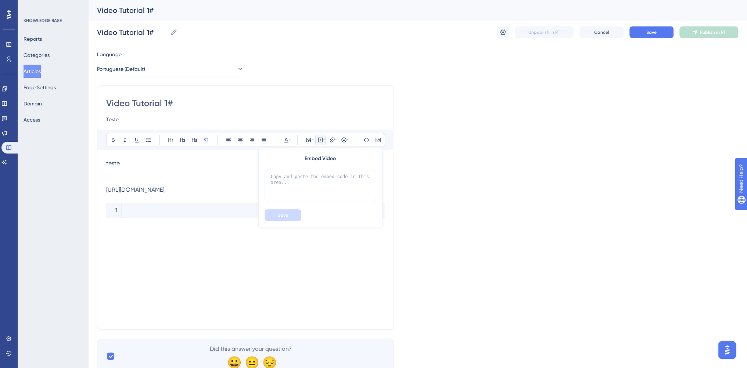
click at [188, 236] on div "teste [URL][DOMAIN_NAME]" at bounding box center [245, 240] width 279 height 162
click at [325, 141] on button at bounding box center [320, 140] width 10 height 10
click at [287, 196] on textarea at bounding box center [321, 185] width 112 height 33
click at [490, 182] on div "Language Portuguese (Default) Video Tutorial 1# Teste Bold Italic Underline Bul…" at bounding box center [417, 212] width 641 height 324
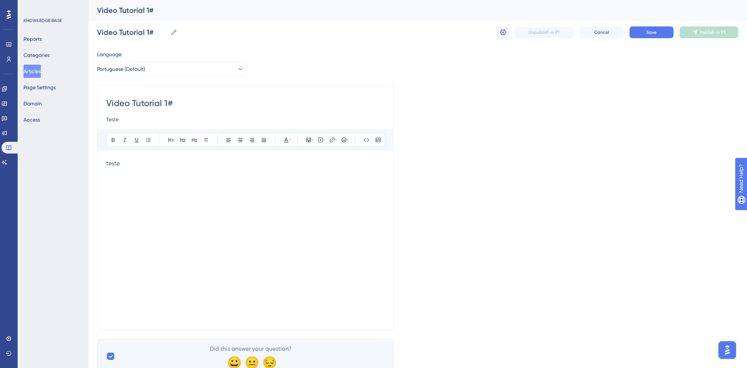
drag, startPoint x: 126, startPoint y: 164, endPoint x: 26, endPoint y: 156, distance: 100.2
click at [88, 160] on div "Performance Users Engagement Widgets Feedback Product Updates Knowledge Base AI…" at bounding box center [417, 193] width 659 height 386
click at [146, 29] on input "Video Tutorial 1#" at bounding box center [132, 32] width 70 height 10
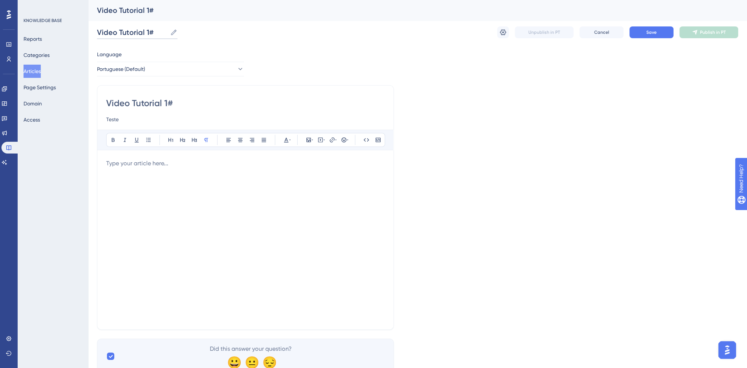
click at [135, 33] on input "Video Tutorial 1#" at bounding box center [132, 32] width 70 height 10
click at [152, 34] on input "Tutoria" at bounding box center [132, 32] width 70 height 10
type input "Tutorial Completo - Presto"
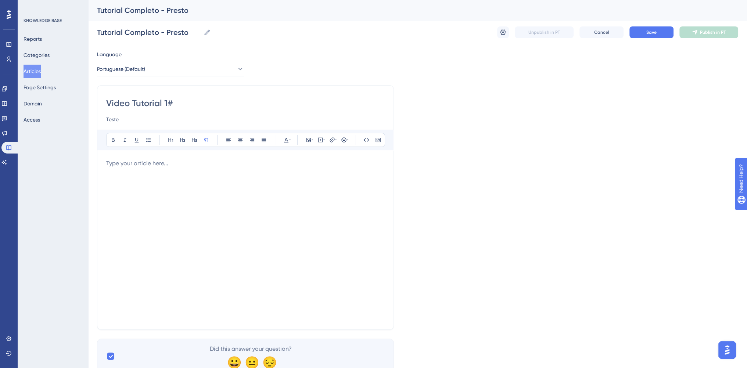
click at [135, 168] on div at bounding box center [245, 240] width 279 height 162
click at [167, 163] on p at bounding box center [245, 163] width 279 height 9
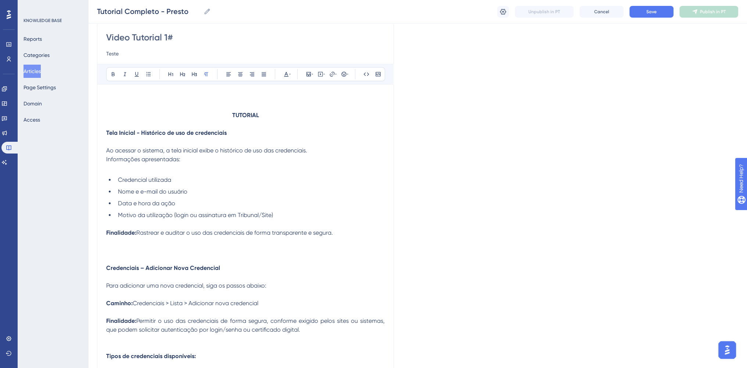
scroll to position [74, 0]
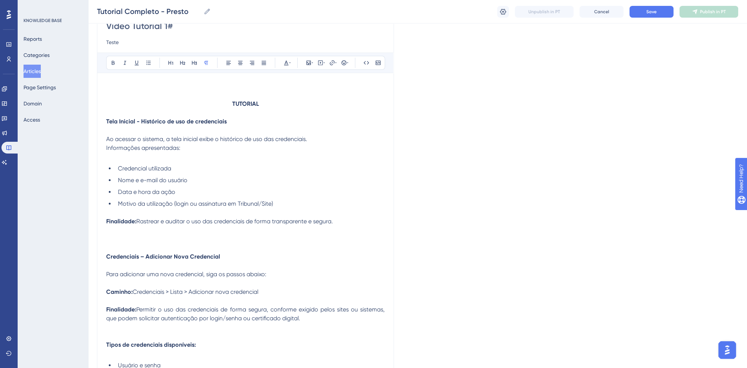
click at [146, 244] on p at bounding box center [245, 248] width 279 height 9
click at [122, 233] on p at bounding box center [245, 230] width 279 height 9
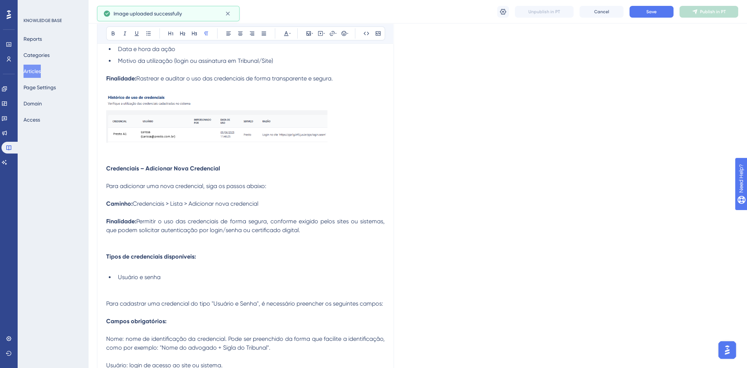
scroll to position [221, 0]
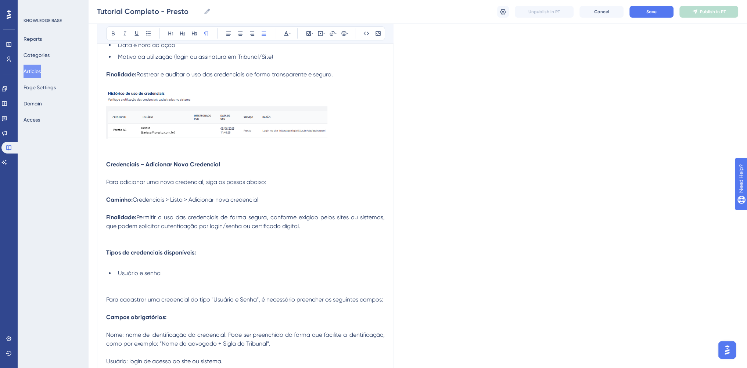
click at [323, 227] on p "Finalidade: Permitir o uso das credenciais de forma segura, conforme exigido pe…" at bounding box center [245, 222] width 279 height 18
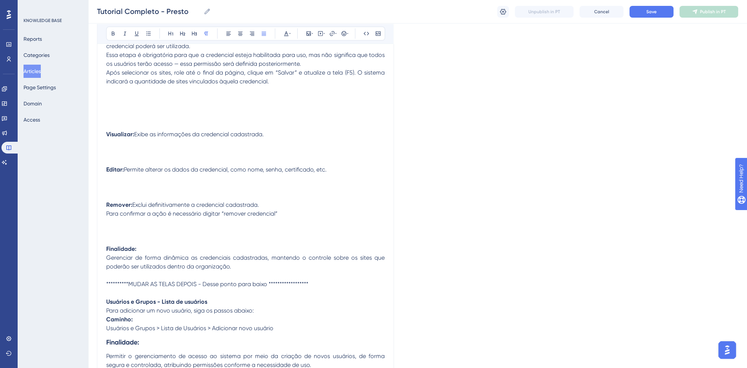
scroll to position [1451, 0]
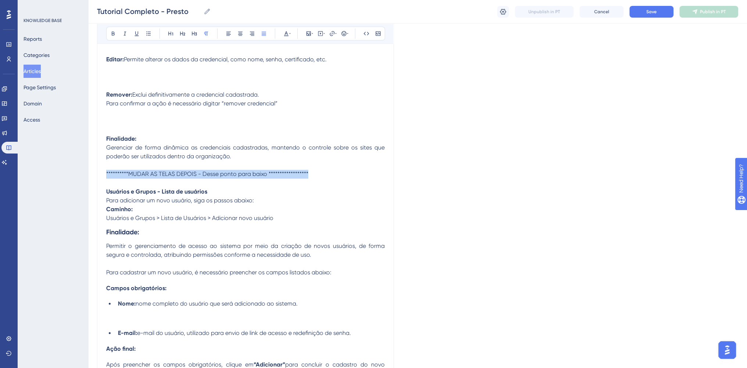
drag, startPoint x: 322, startPoint y: 177, endPoint x: 99, endPoint y: 176, distance: 223.8
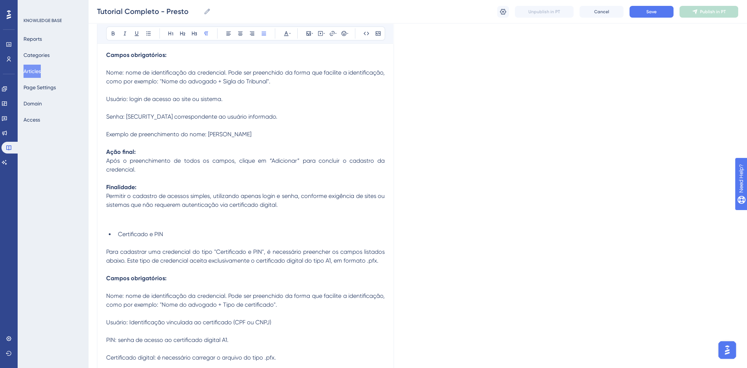
scroll to position [348, 0]
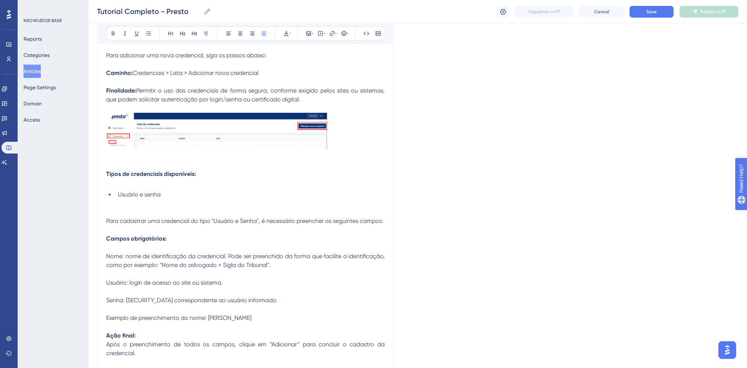
click at [225, 75] on span "Credenciais > Lista > Adicionar nova credencial" at bounding box center [196, 72] width 126 height 7
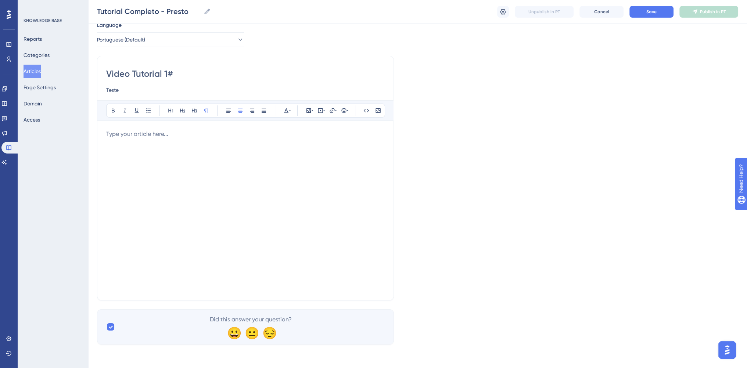
scroll to position [26, 0]
click at [168, 140] on div at bounding box center [245, 211] width 279 height 162
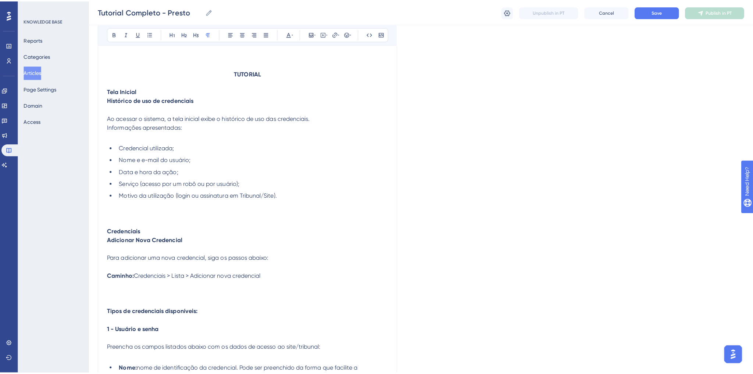
scroll to position [0, 0]
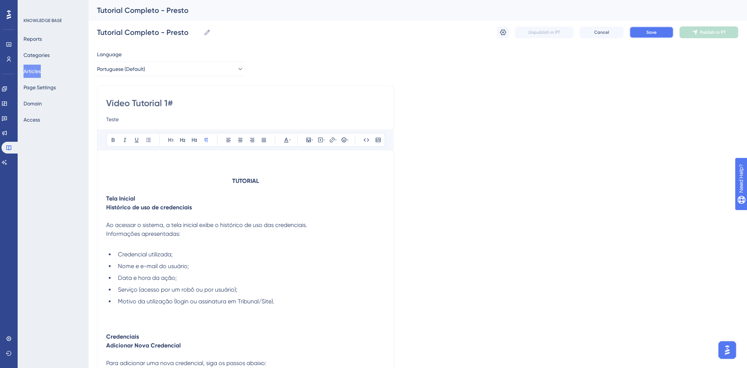
click at [663, 36] on button "Save" at bounding box center [652, 32] width 44 height 12
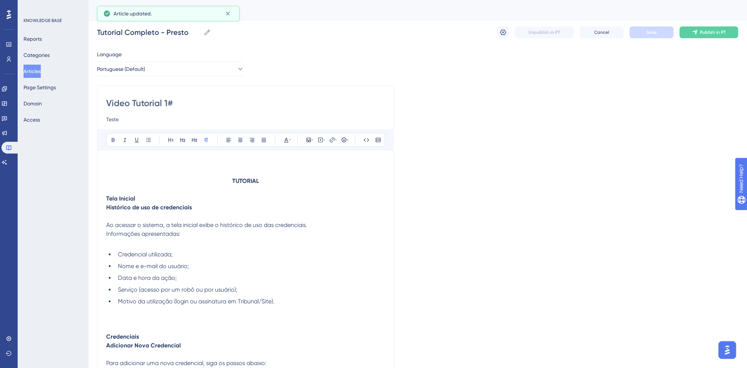
click at [27, 69] on button "Articles" at bounding box center [32, 71] width 17 height 13
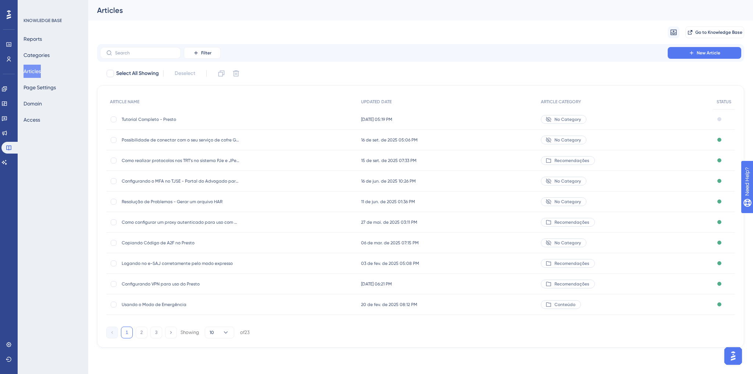
click at [149, 119] on span "Tutorial Completo - Presto" at bounding box center [181, 120] width 118 height 6
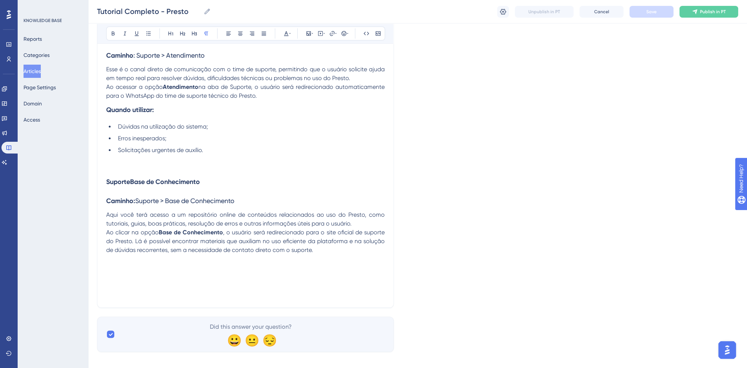
scroll to position [4563, 0]
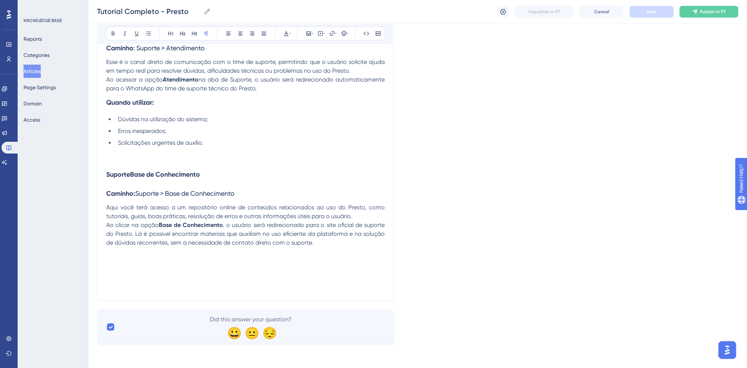
click at [341, 260] on p at bounding box center [245, 269] width 279 height 44
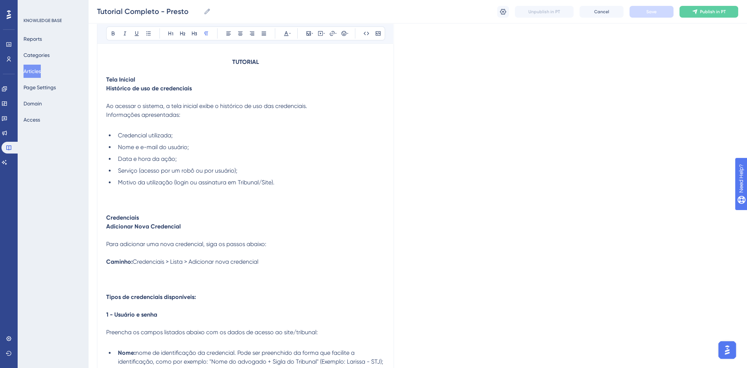
scroll to position [0, 0]
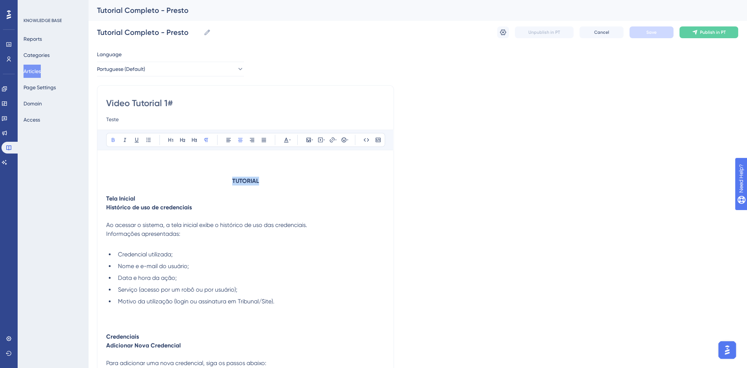
drag, startPoint x: 271, startPoint y: 180, endPoint x: 189, endPoint y: 180, distance: 82.7
click at [189, 180] on p "TUTORIAL" at bounding box center [245, 181] width 279 height 9
drag, startPoint x: 135, startPoint y: 200, endPoint x: 90, endPoint y: 197, distance: 44.6
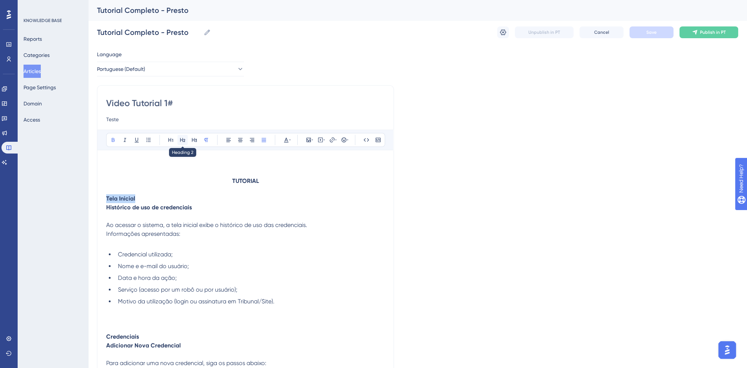
click at [181, 141] on icon at bounding box center [183, 140] width 6 height 6
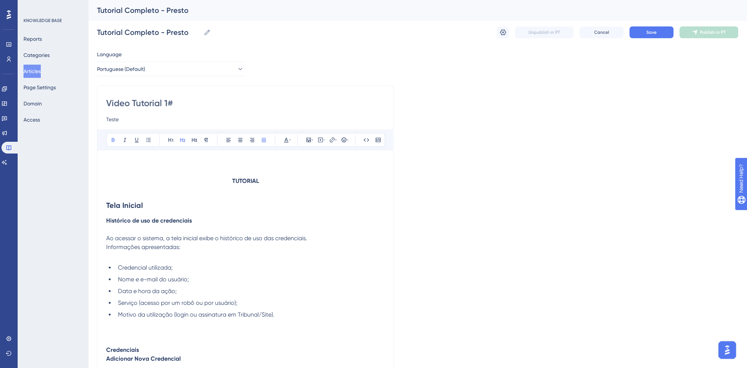
click at [157, 226] on p at bounding box center [245, 229] width 279 height 9
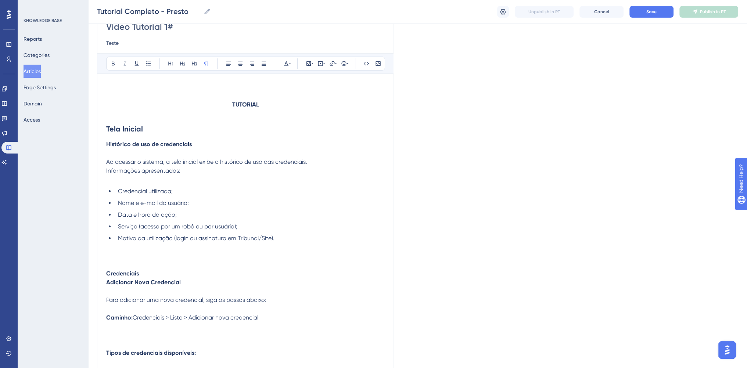
scroll to position [147, 0]
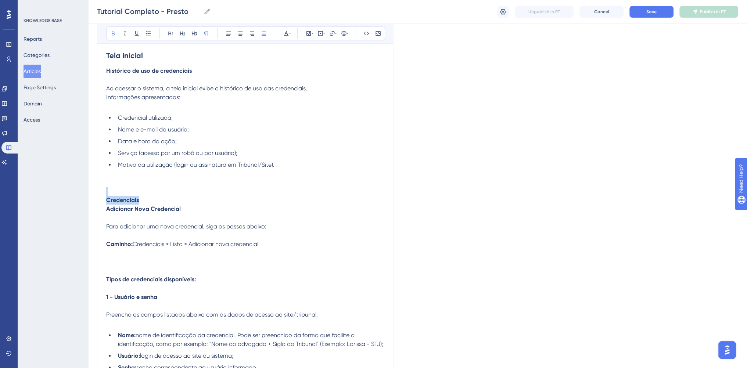
drag, startPoint x: 144, startPoint y: 200, endPoint x: 60, endPoint y: 193, distance: 84.1
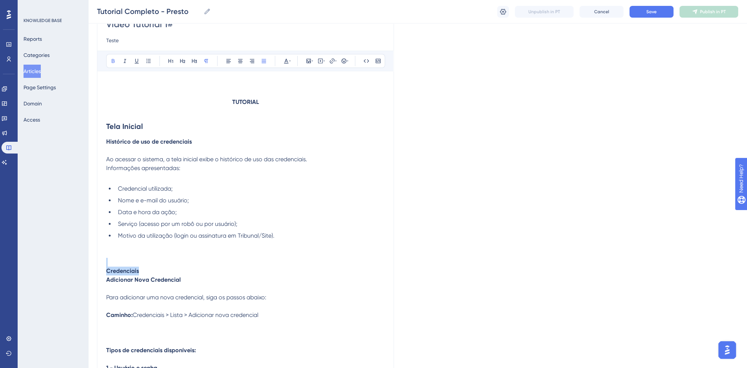
scroll to position [74, 0]
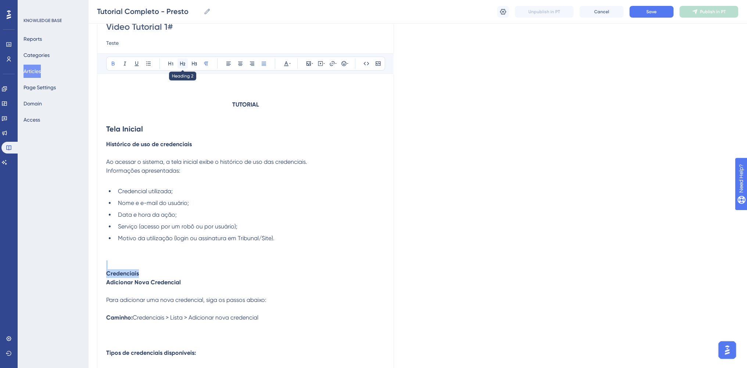
click at [185, 64] on button at bounding box center [183, 63] width 10 height 10
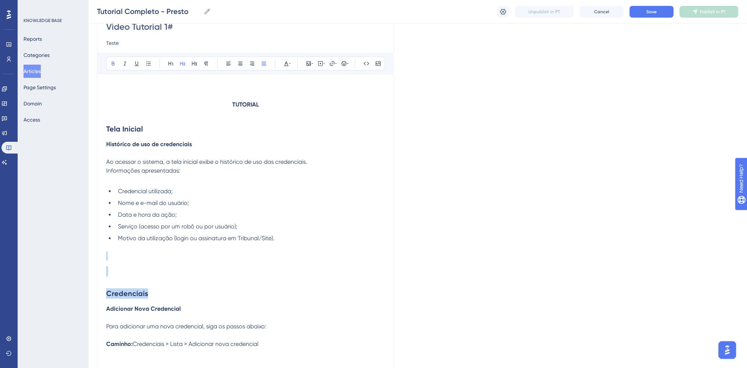
click at [173, 297] on h2 "Credenciais" at bounding box center [245, 294] width 279 height 22
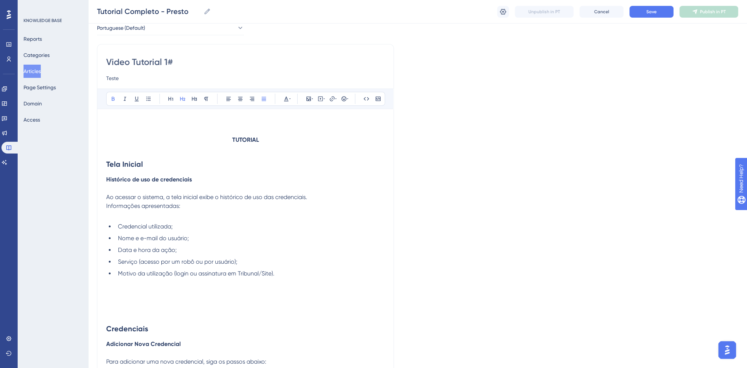
scroll to position [37, 0]
click at [666, 15] on button "Save" at bounding box center [652, 12] width 44 height 12
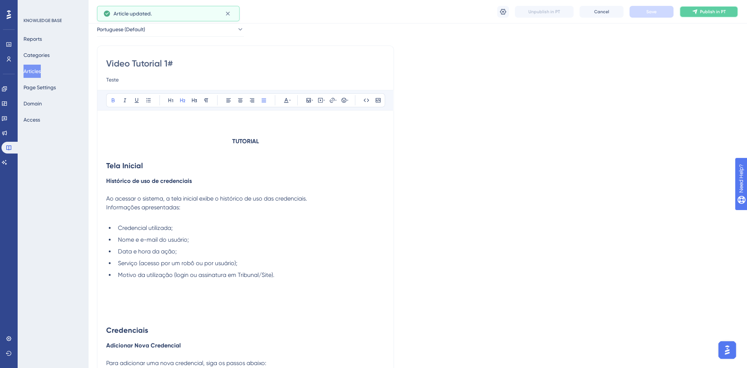
click at [705, 12] on span "Publish in PT" at bounding box center [713, 12] width 26 height 6
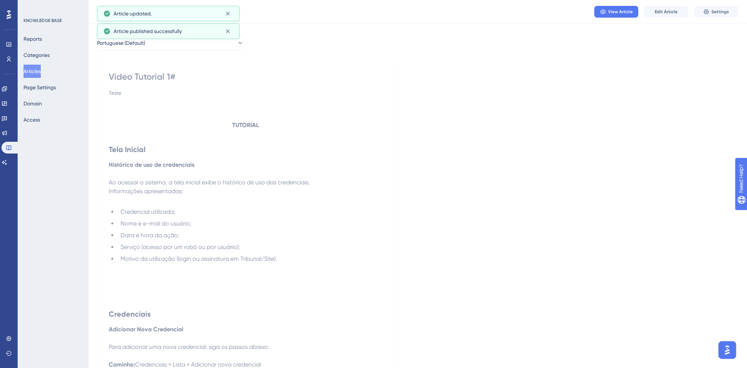
scroll to position [0, 0]
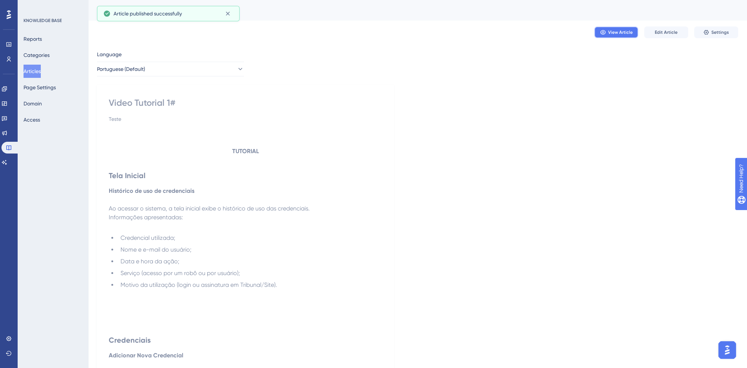
click at [630, 36] on button "View Article" at bounding box center [616, 32] width 44 height 12
click at [710, 33] on button "Settings" at bounding box center [716, 32] width 44 height 12
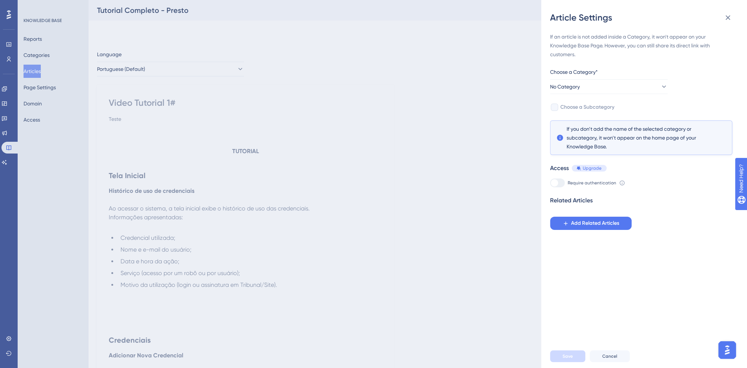
click at [503, 204] on div "Article Settings If an article is not added inside a Category, it won't appear …" at bounding box center [373, 184] width 747 height 368
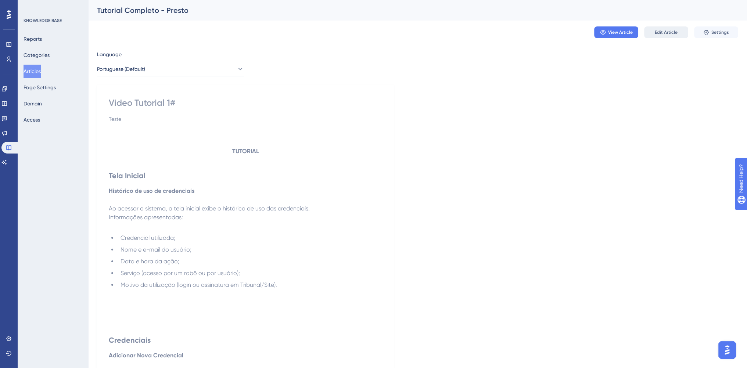
click at [669, 36] on button "Edit Article" at bounding box center [666, 32] width 44 height 12
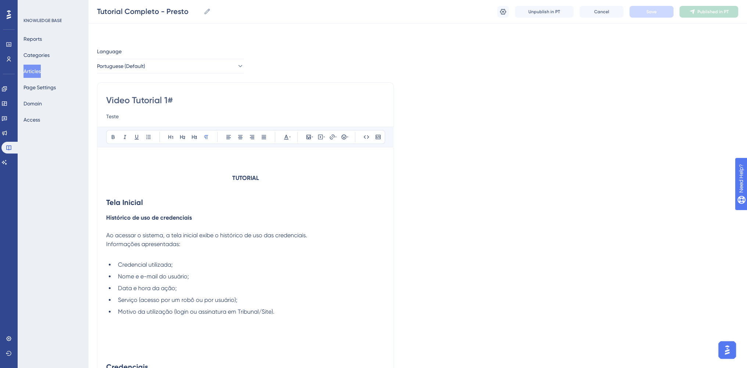
scroll to position [4522, 0]
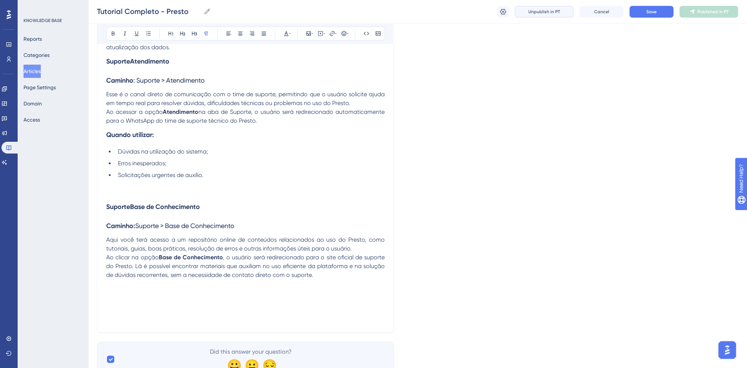
click at [563, 11] on button "Unpublish in PT" at bounding box center [544, 12] width 59 height 12
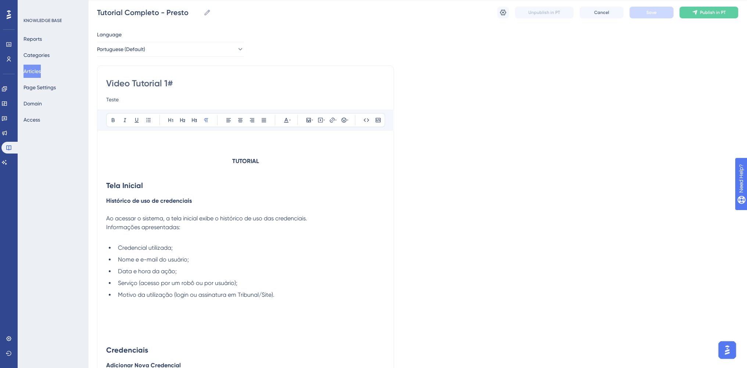
scroll to position [12, 0]
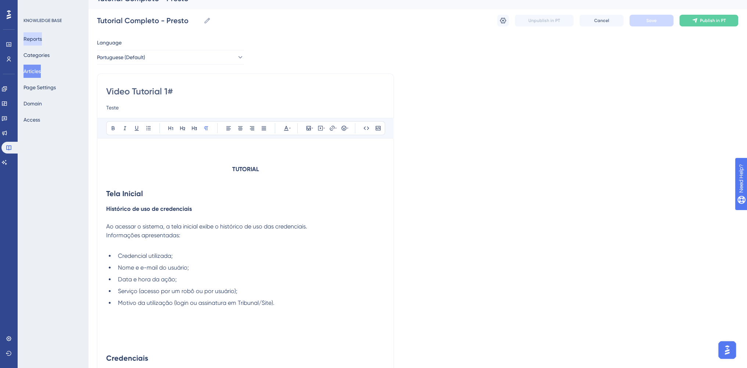
click at [29, 39] on button "Reports" at bounding box center [33, 38] width 18 height 13
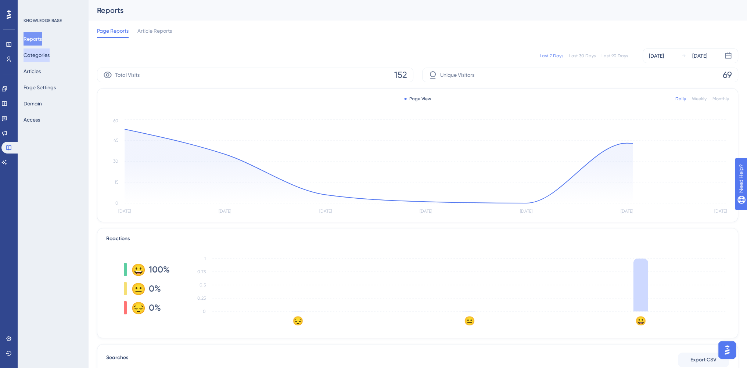
click at [46, 58] on button "Categories" at bounding box center [37, 55] width 26 height 13
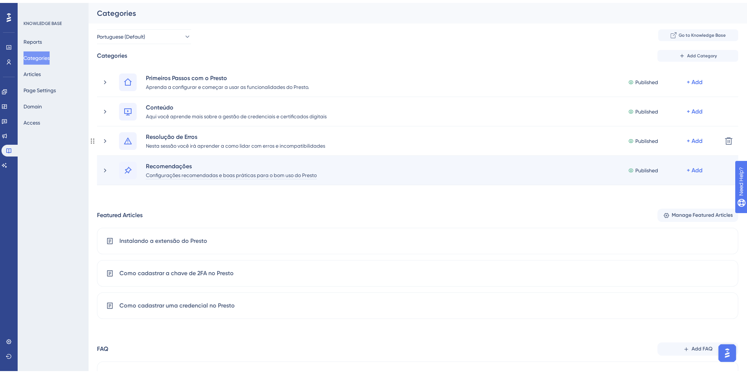
scroll to position [37, 0]
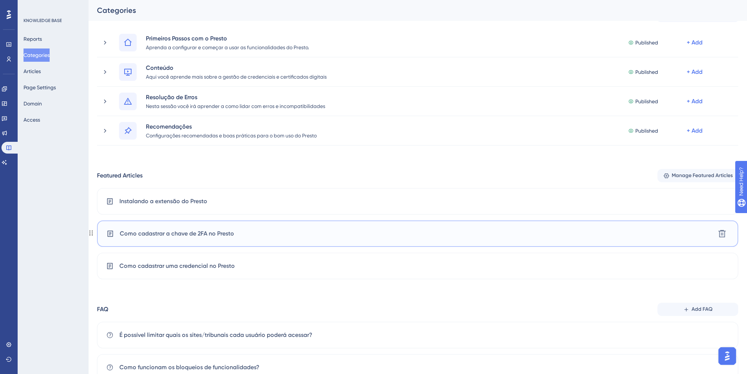
click at [180, 233] on span "Como cadastrar a chave de 2FA no Presto" at bounding box center [177, 233] width 114 height 9
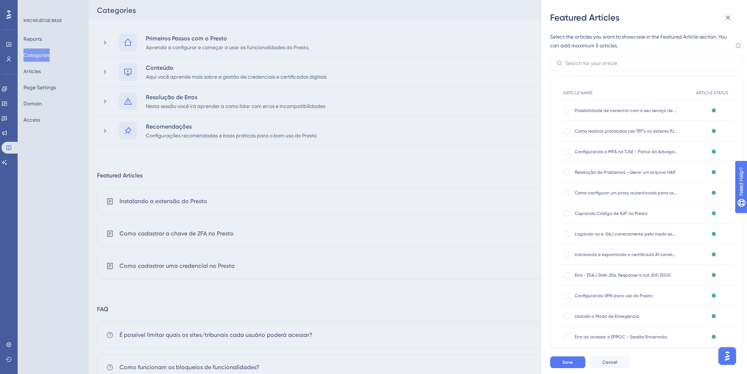
click at [508, 115] on div "Featured Articles Select the articles you want to showcase in the Featured Arti…" at bounding box center [373, 187] width 747 height 374
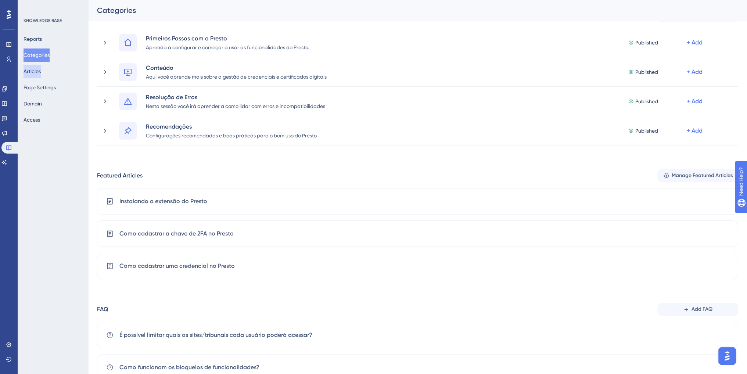
click at [41, 75] on button "Articles" at bounding box center [32, 71] width 17 height 13
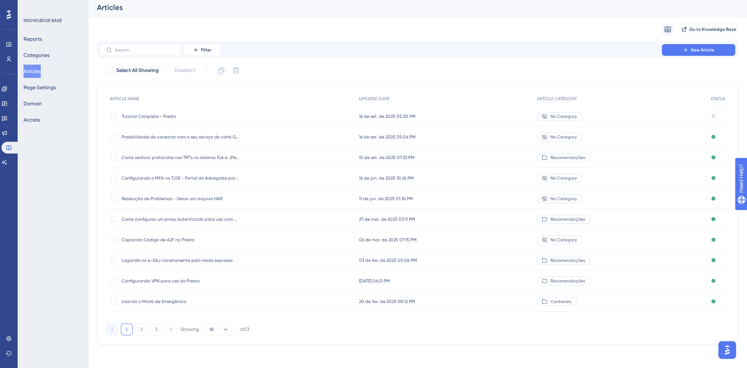
scroll to position [8, 0]
click at [159, 330] on button "3" at bounding box center [156, 330] width 12 height 12
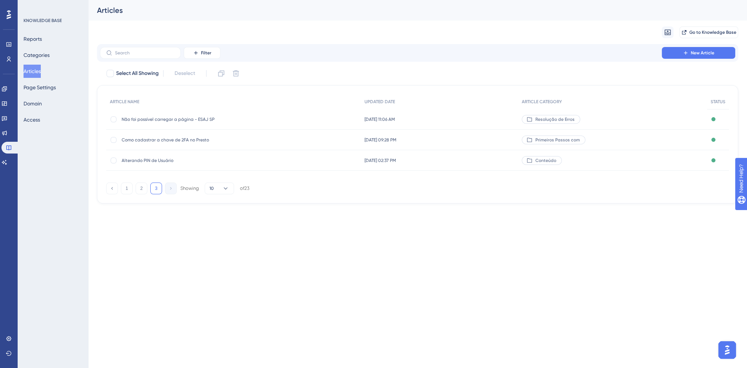
scroll to position [0, 0]
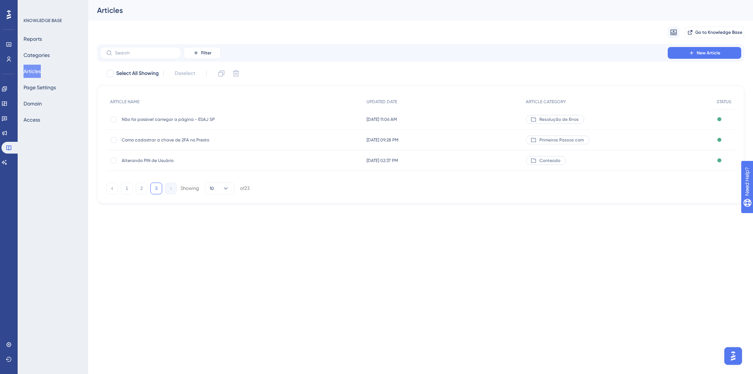
click at [169, 141] on span "Como cadastrar a chave de 2FA no Presto" at bounding box center [181, 140] width 118 height 6
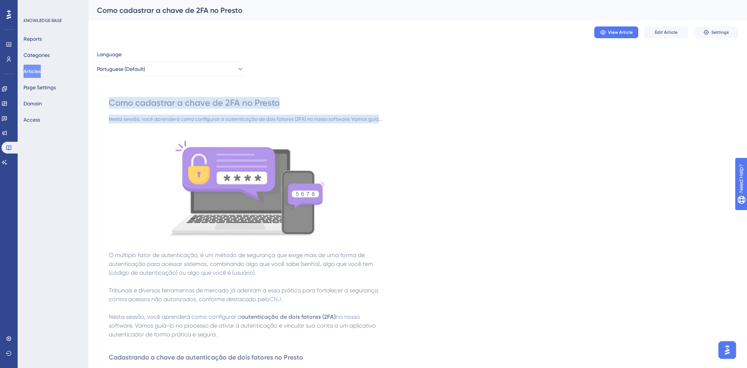
drag, startPoint x: 104, startPoint y: 101, endPoint x: 383, endPoint y: 161, distance: 284.6
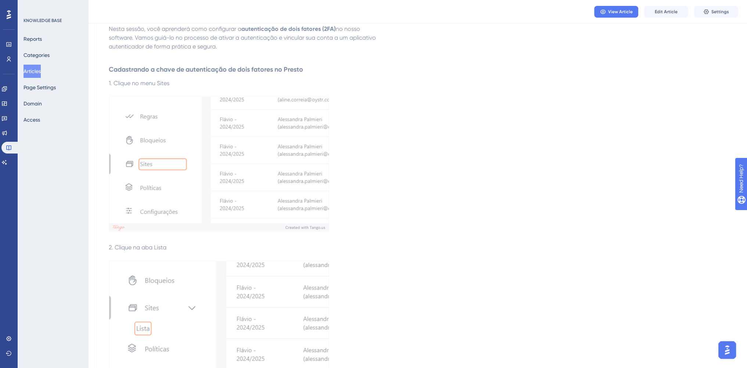
scroll to position [147, 0]
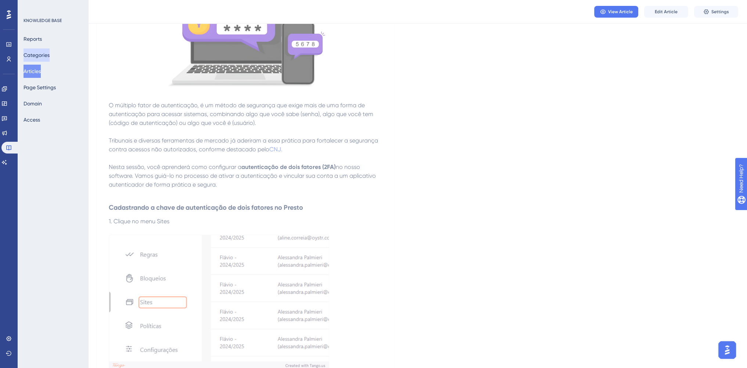
click at [32, 55] on button "Categories" at bounding box center [37, 55] width 26 height 13
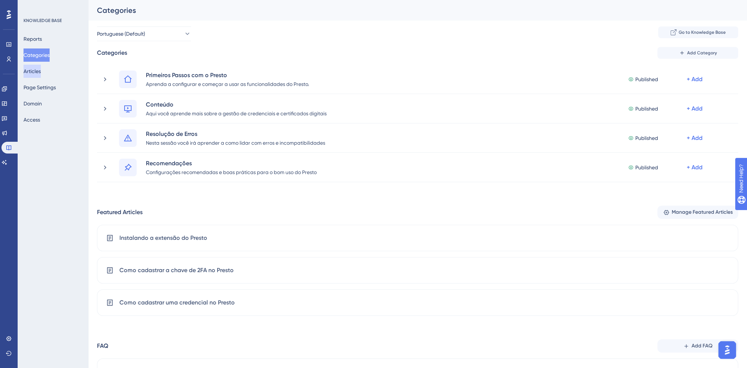
click at [36, 68] on button "Articles" at bounding box center [32, 71] width 17 height 13
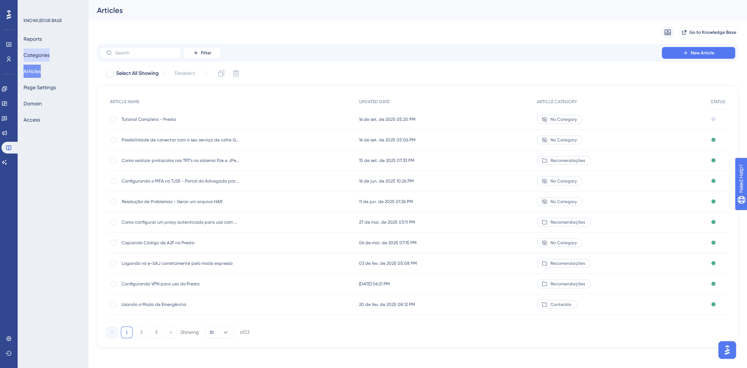
click at [46, 58] on button "Categories" at bounding box center [37, 55] width 26 height 13
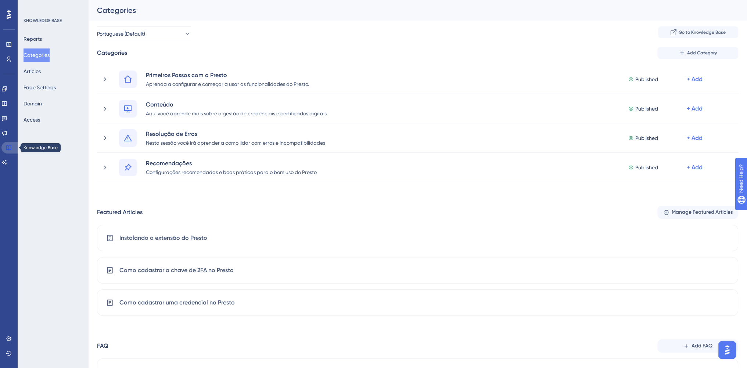
click at [9, 148] on icon at bounding box center [9, 148] width 6 height 6
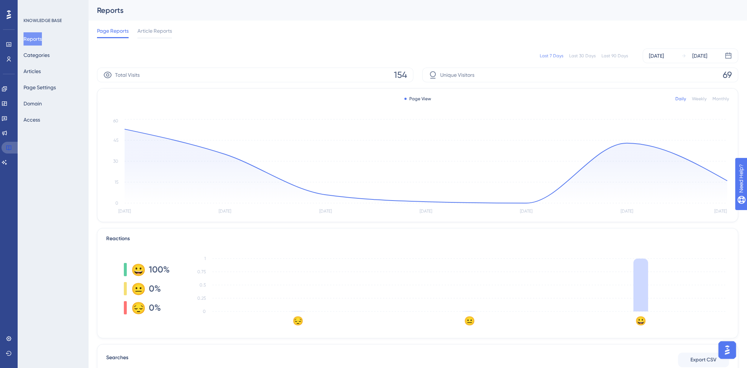
click at [10, 147] on icon at bounding box center [9, 148] width 6 height 6
click at [39, 47] on div "Reports Categories Articles Page Settings Domain Access" at bounding box center [54, 79] width 60 height 94
click at [39, 52] on button "Categories" at bounding box center [37, 55] width 26 height 13
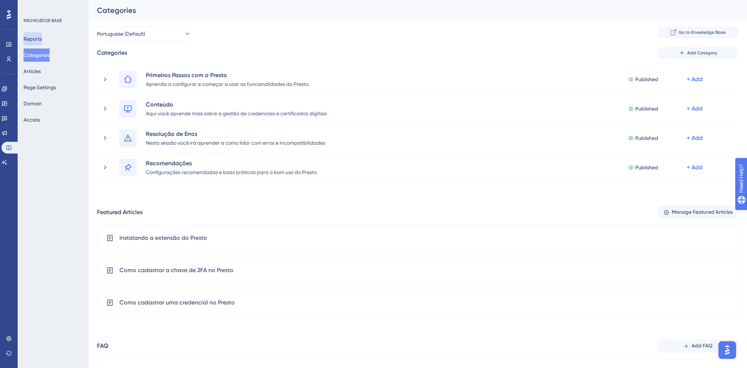
click at [36, 36] on button "Reports" at bounding box center [33, 38] width 18 height 13
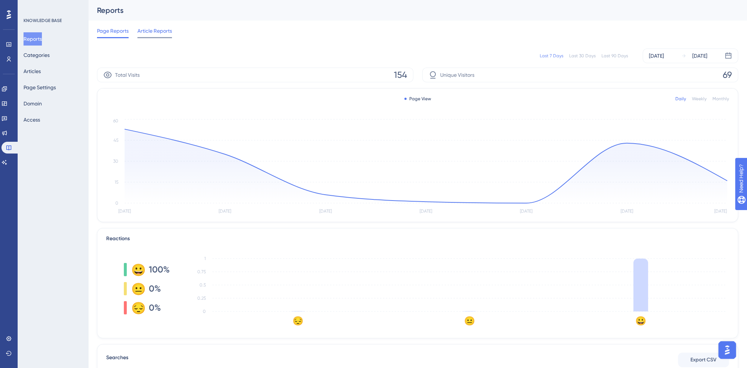
click at [139, 38] on div at bounding box center [154, 37] width 35 height 1
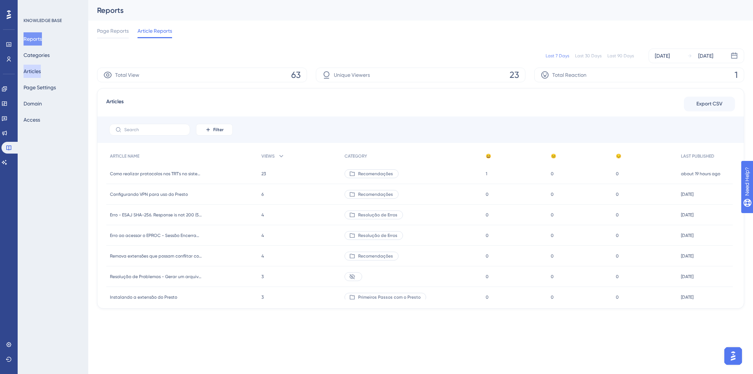
click at [39, 71] on button "Articles" at bounding box center [32, 71] width 17 height 13
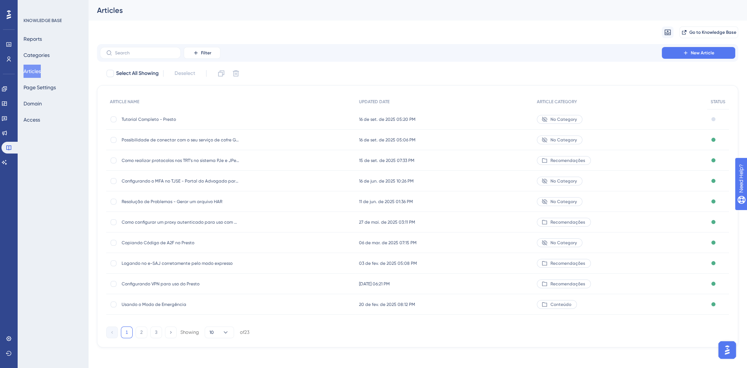
click at [168, 118] on span "Tutorial Completo - Presto" at bounding box center [181, 120] width 118 height 6
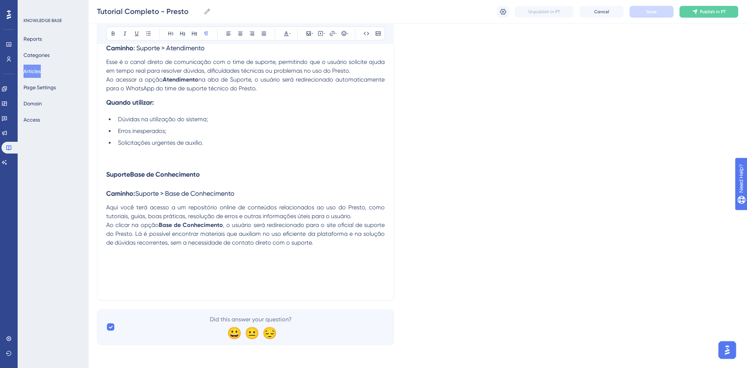
scroll to position [4602, 0]
click at [296, 249] on p at bounding box center [245, 269] width 279 height 44
click at [321, 247] on p "Ao clicar na opção Base de Conhecimento , o usuário será redirecionado para o s…" at bounding box center [245, 234] width 279 height 26
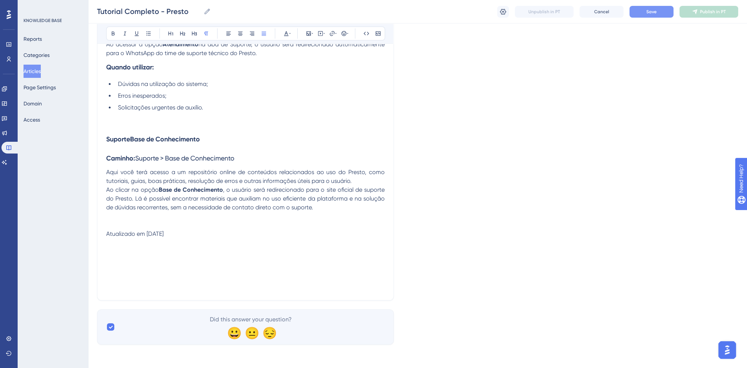
click at [648, 14] on span "Save" at bounding box center [652, 12] width 10 height 6
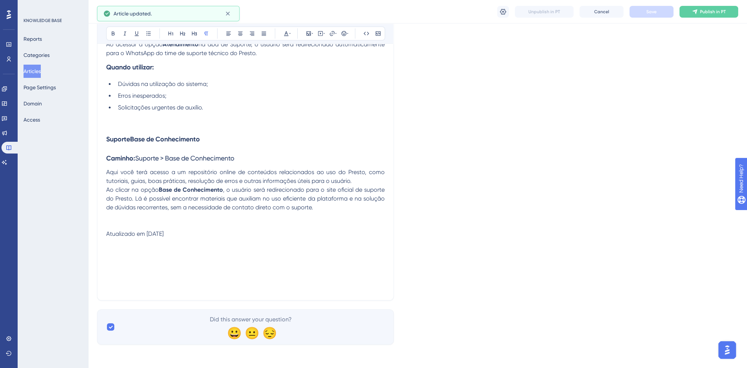
click at [179, 291] on p at bounding box center [245, 269] width 279 height 44
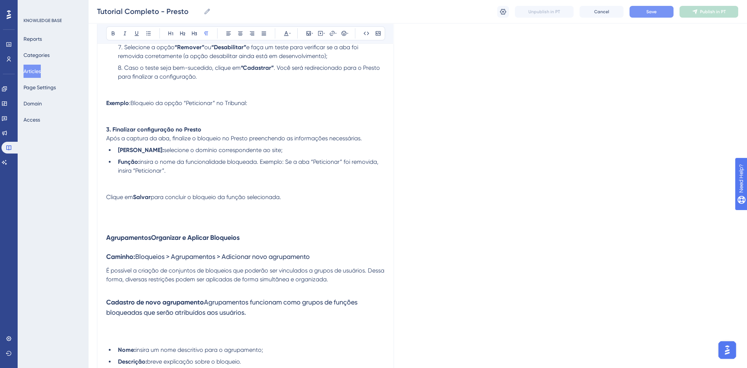
scroll to position [2985, 0]
